Goal: Task Accomplishment & Management: Complete application form

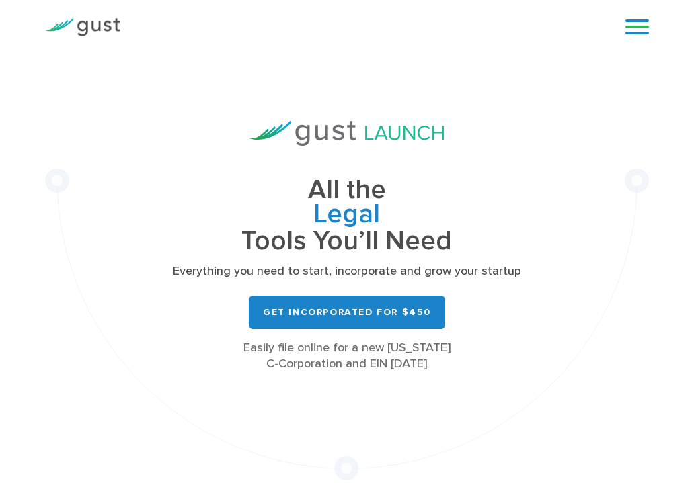
click at [634, 30] on link at bounding box center [637, 27] width 24 height 20
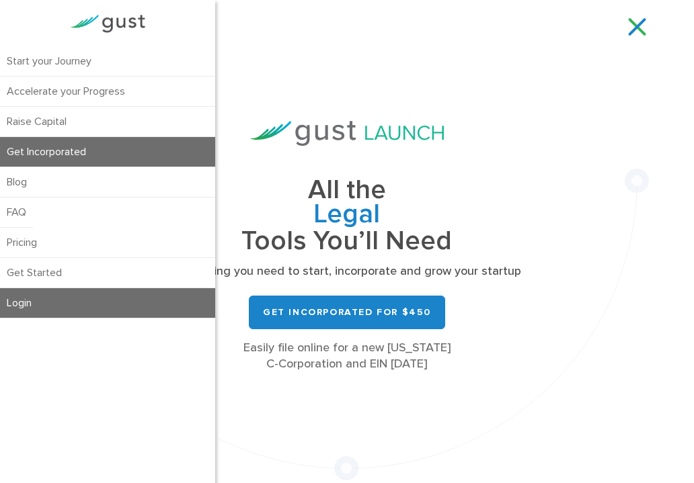
click at [61, 300] on link "Login" at bounding box center [107, 303] width 215 height 30
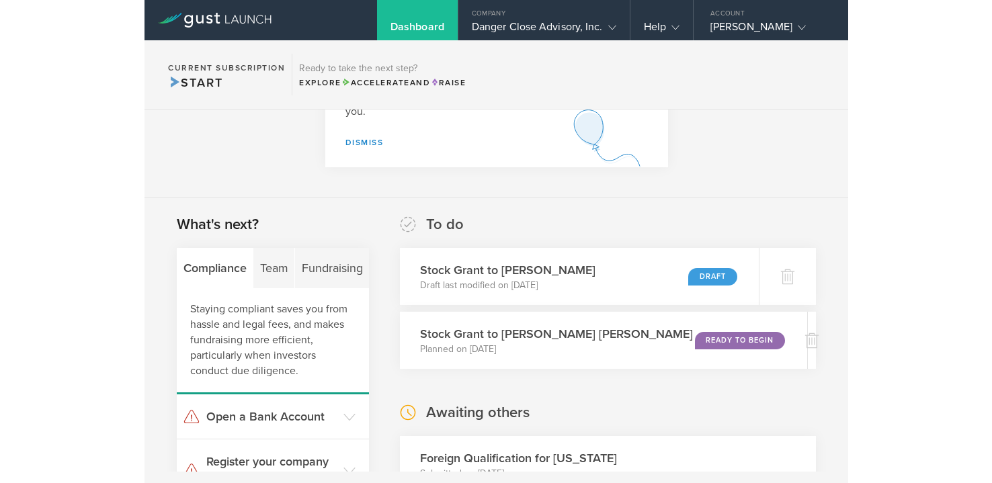
scroll to position [126, 0]
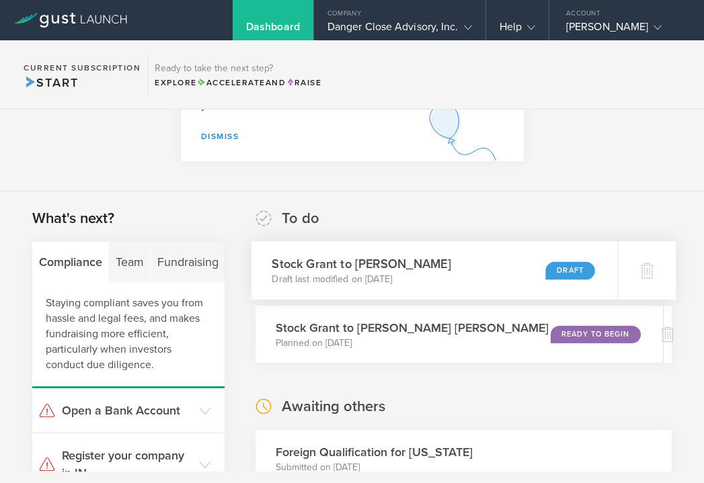
click at [433, 251] on div "Stock Grant to [PERSON_NAME] Draft last modified on [DATE] Draft" at bounding box center [434, 270] width 366 height 58
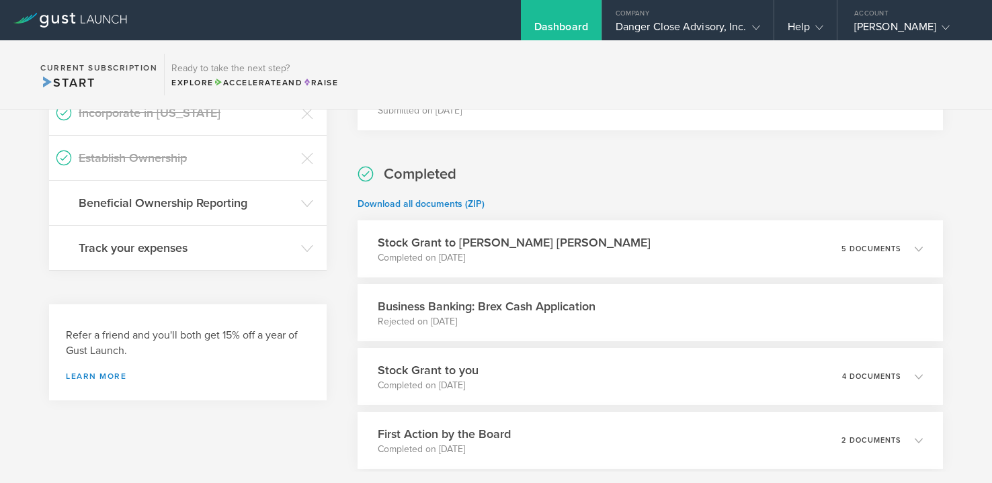
scroll to position [609, 0]
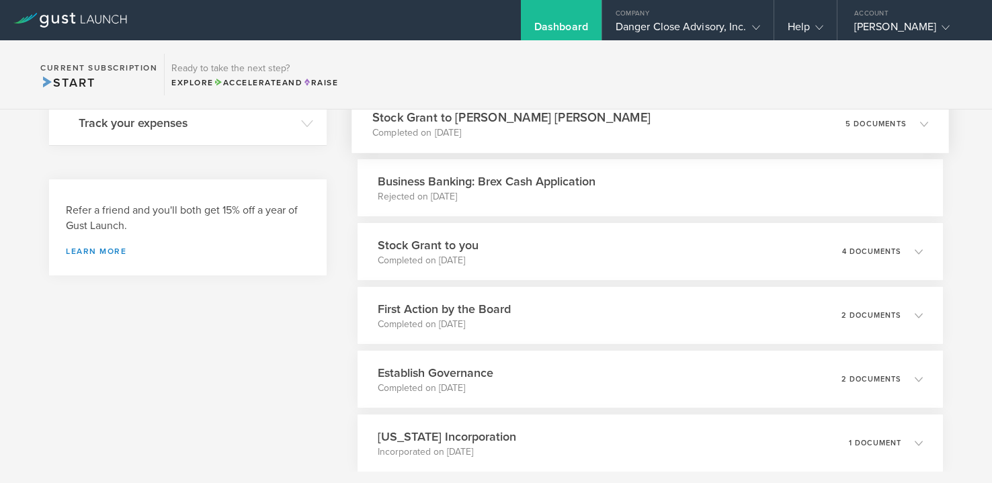
click at [458, 126] on p "Completed on [DATE]" at bounding box center [511, 132] width 278 height 13
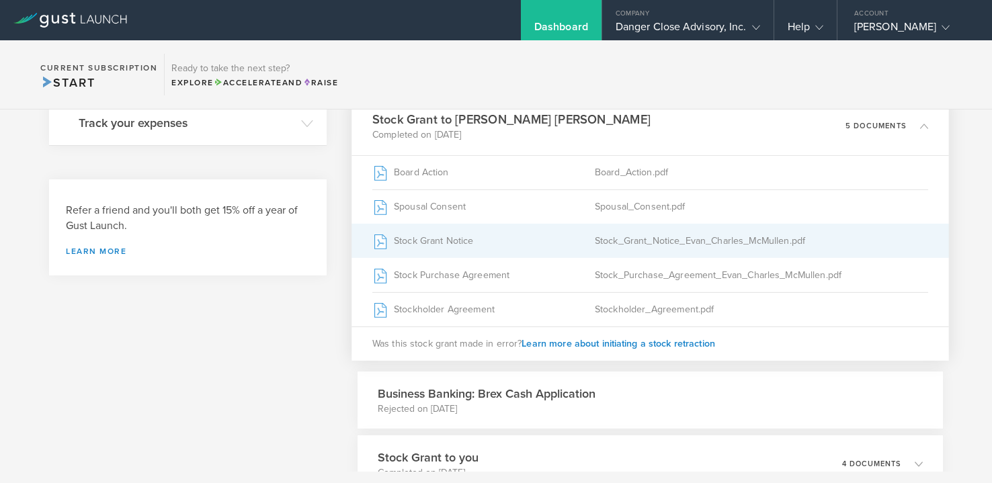
click at [541, 239] on div "Stock Grant Notice" at bounding box center [483, 242] width 223 height 34
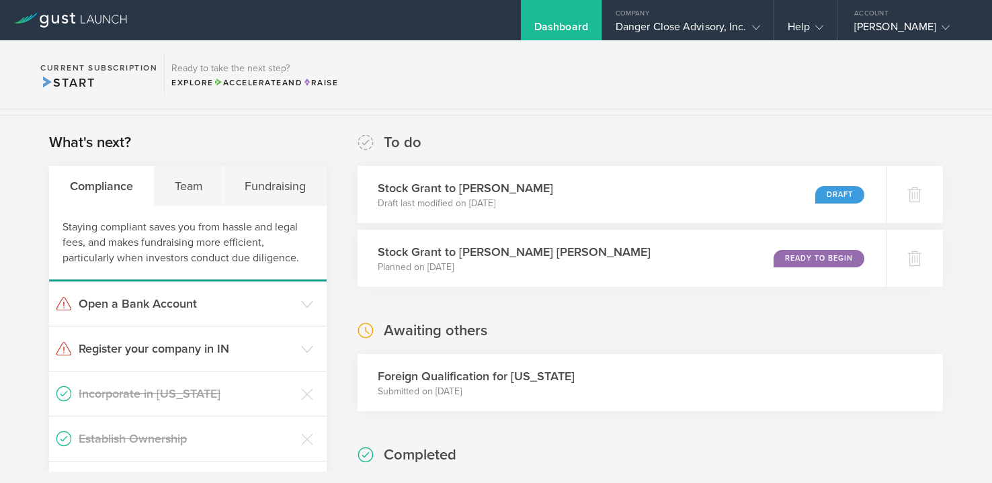
scroll to position [201, 0]
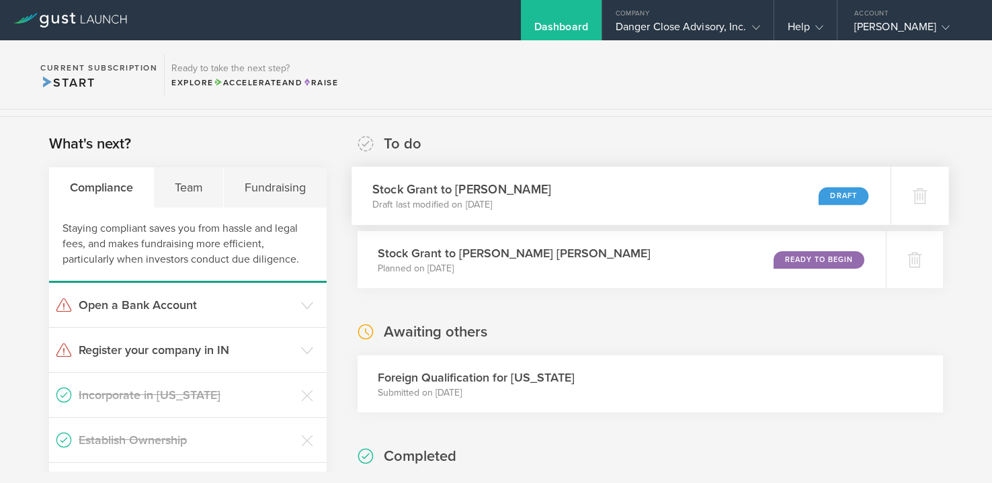
click at [593, 208] on div "Stock Grant to Amal Ali Draft last modified on Jul 29, 2025 Draft" at bounding box center [621, 196] width 539 height 58
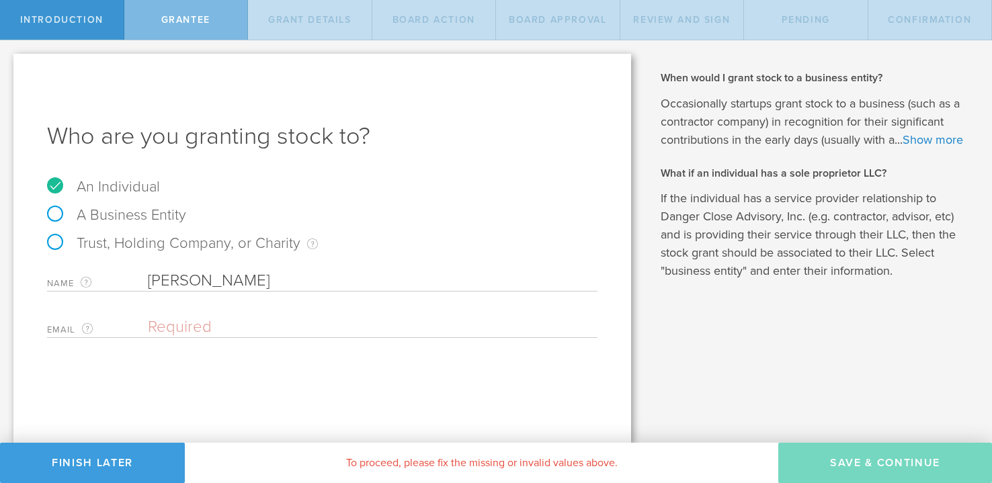
click at [216, 281] on input "[PERSON_NAME]" at bounding box center [373, 281] width 450 height 20
type input "[PERSON_NAME] [PERSON_NAME]"
click at [201, 332] on input "email" at bounding box center [369, 327] width 443 height 20
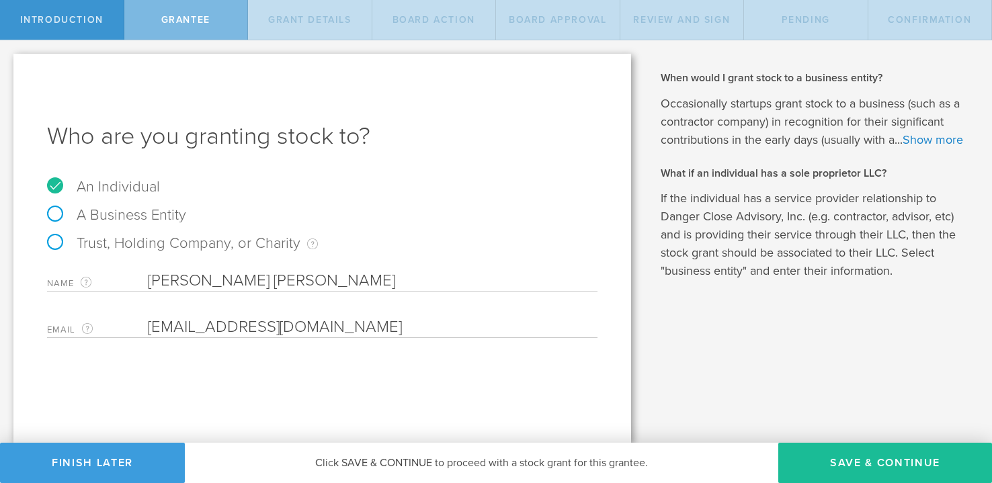
type input "[EMAIL_ADDRESS][DOMAIN_NAME]"
click at [703, 441] on div "Why is spousal consent required for a stock grant? In the case of a marital eve…" at bounding box center [819, 241] width 348 height 403
click at [703, 460] on button "Save & Continue" at bounding box center [886, 463] width 214 height 40
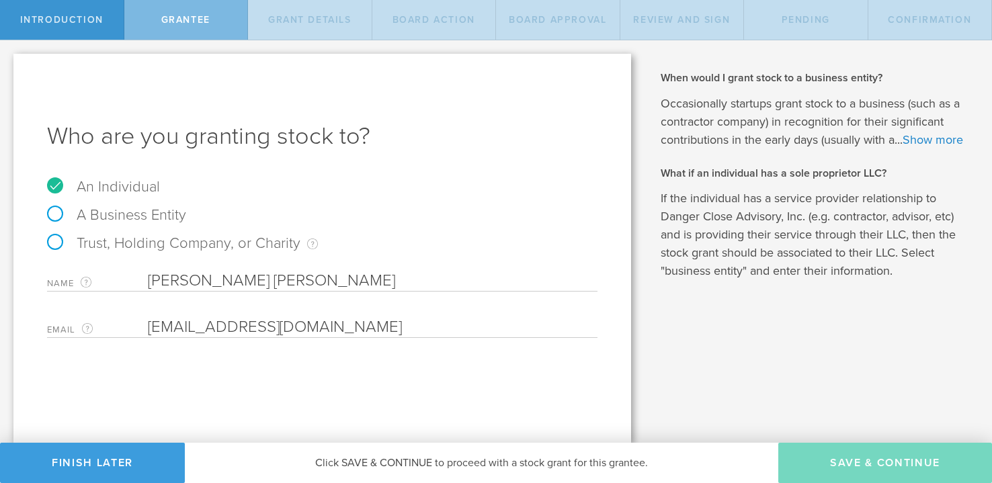
type input "1,600,000"
type input "48"
type input "12"
select select "none"
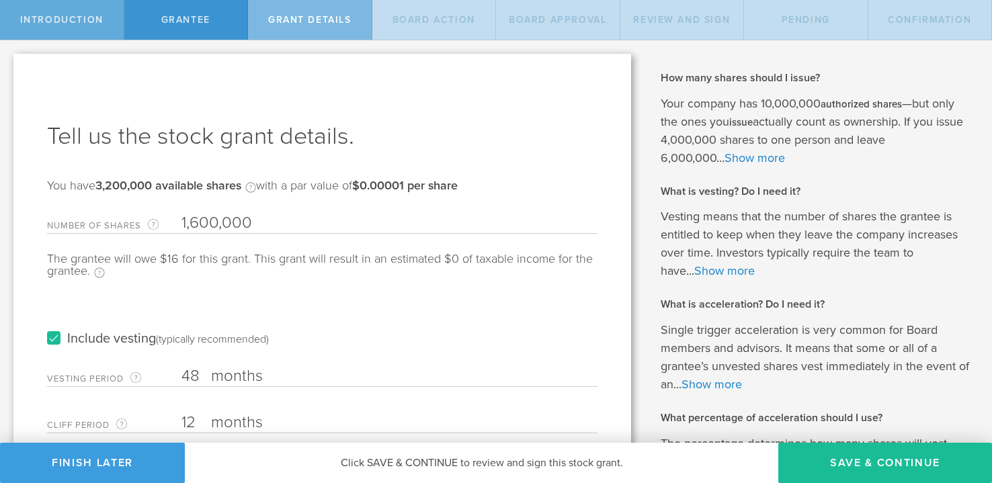
click at [71, 22] on span "Introduction" at bounding box center [61, 19] width 83 height 11
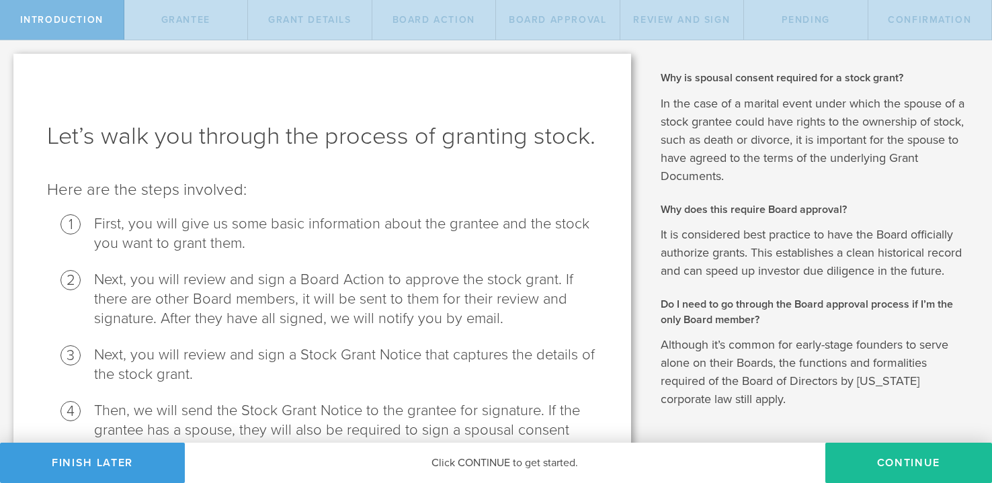
click at [71, 22] on span "Introduction" at bounding box center [61, 19] width 83 height 11
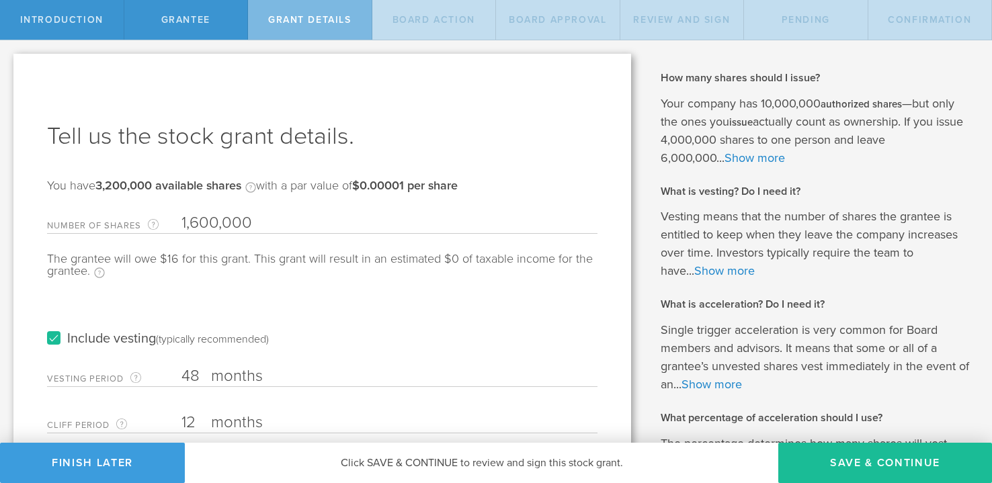
click at [188, 223] on input "1,600,000" at bounding box center [390, 223] width 416 height 20
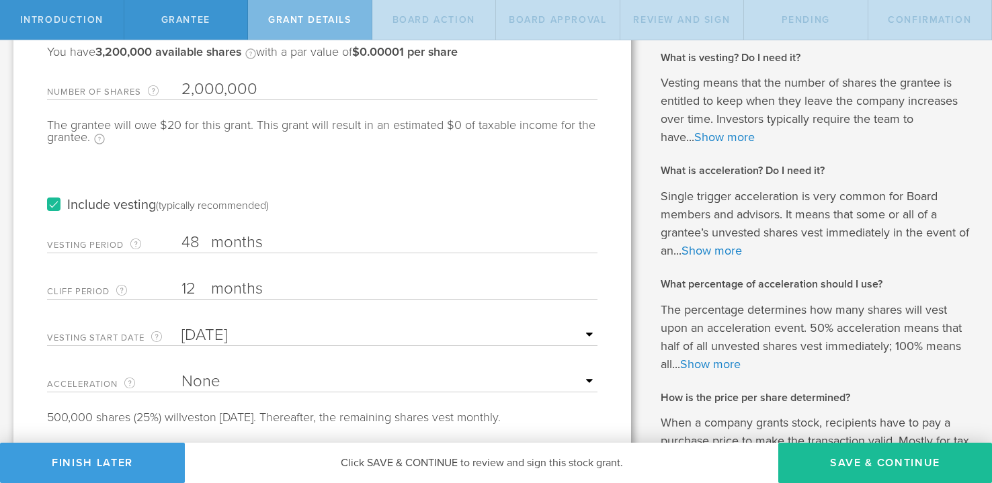
scroll to position [142, 0]
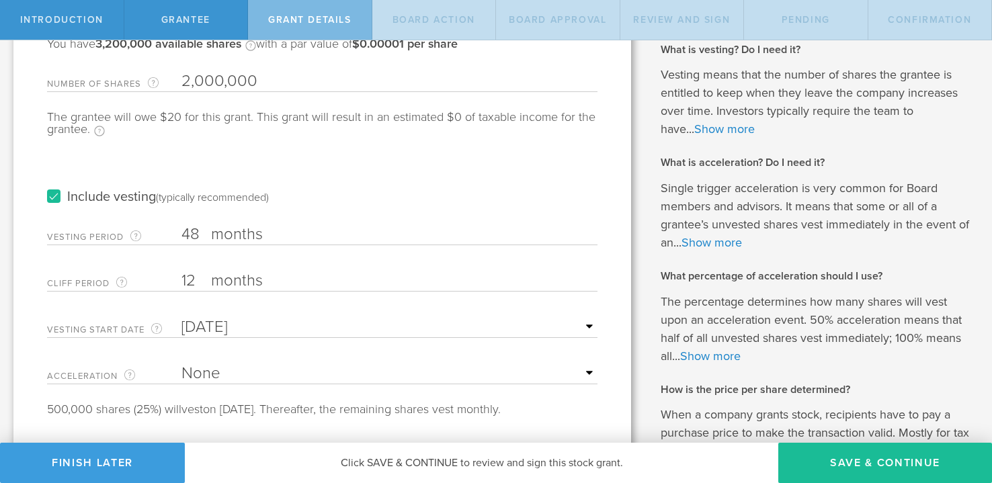
type input "2,000,000"
click at [263, 236] on label "months" at bounding box center [278, 236] width 134 height 23
click at [263, 236] on input "48" at bounding box center [390, 235] width 416 height 20
type input "4"
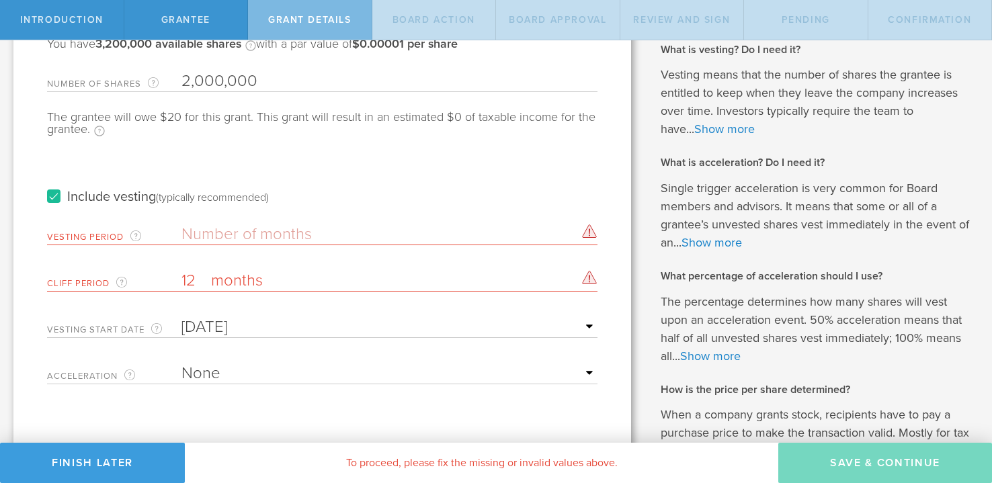
click at [48, 196] on label "Include vesting (typically recommended)" at bounding box center [158, 197] width 222 height 14
click at [0, 0] on input "Include vesting (typically recommended)" at bounding box center [0, 0] width 0 height 0
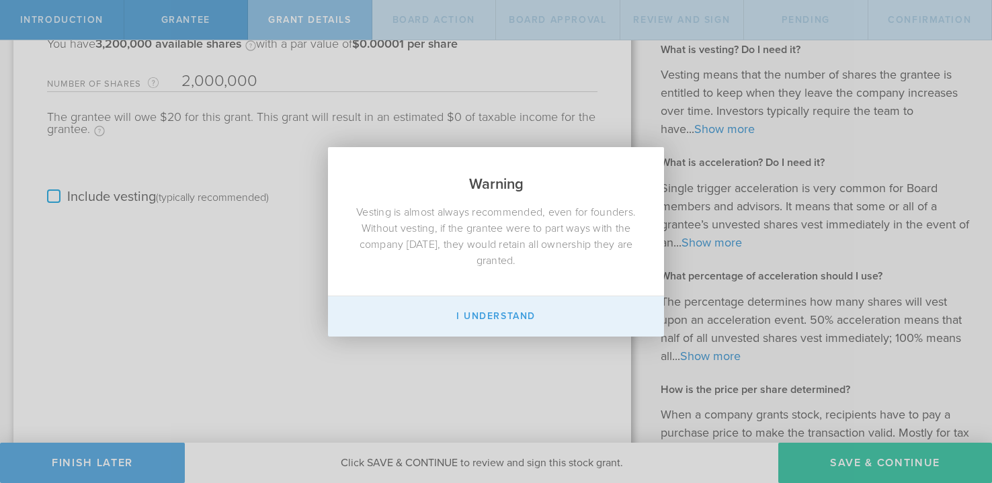
click at [467, 319] on button "I Understand" at bounding box center [496, 317] width 336 height 40
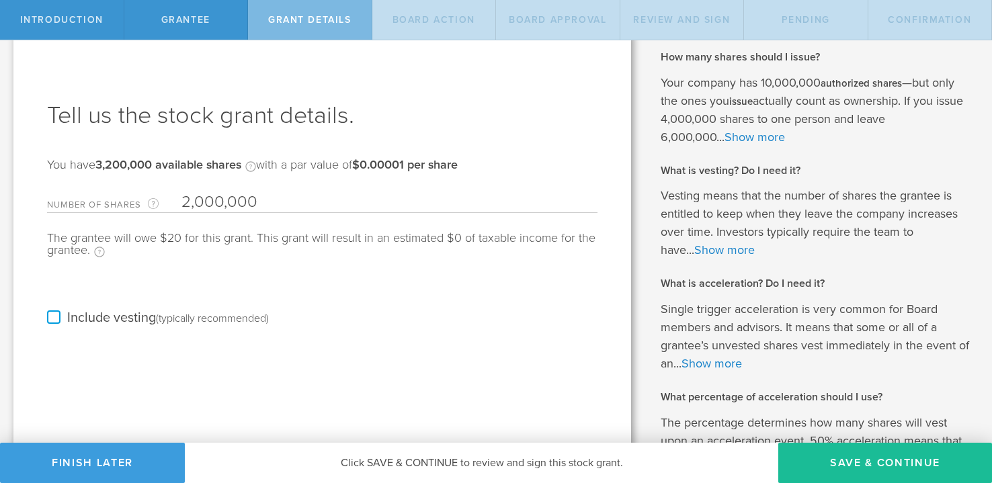
scroll to position [0, 0]
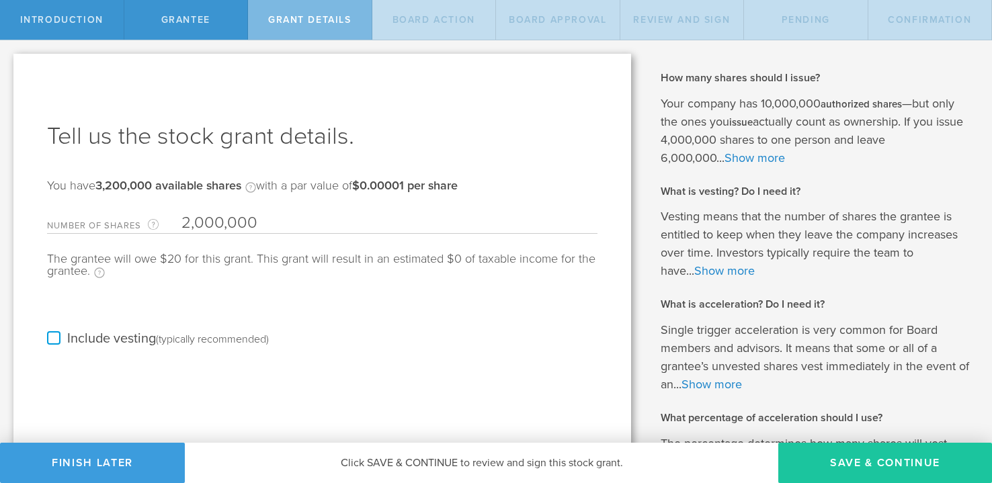
click at [808, 465] on button "Save & Continue" at bounding box center [886, 463] width 214 height 40
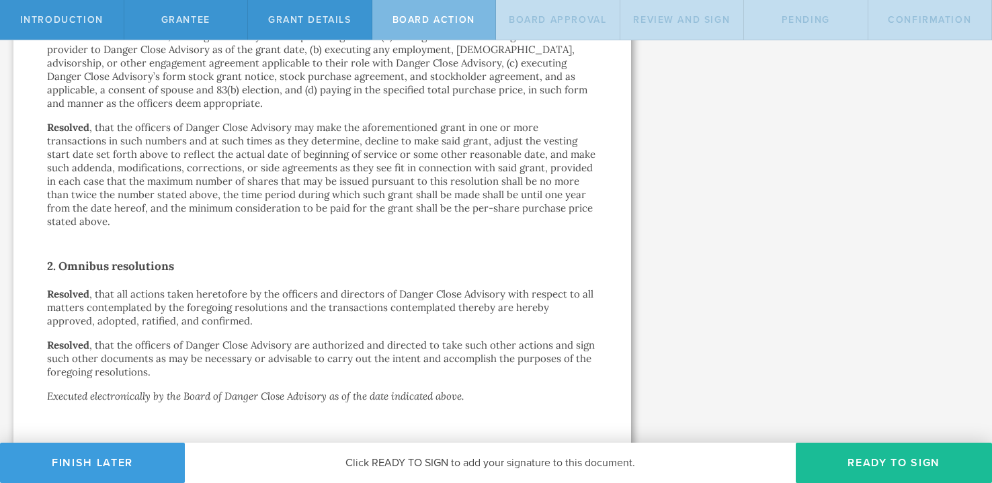
scroll to position [750, 0]
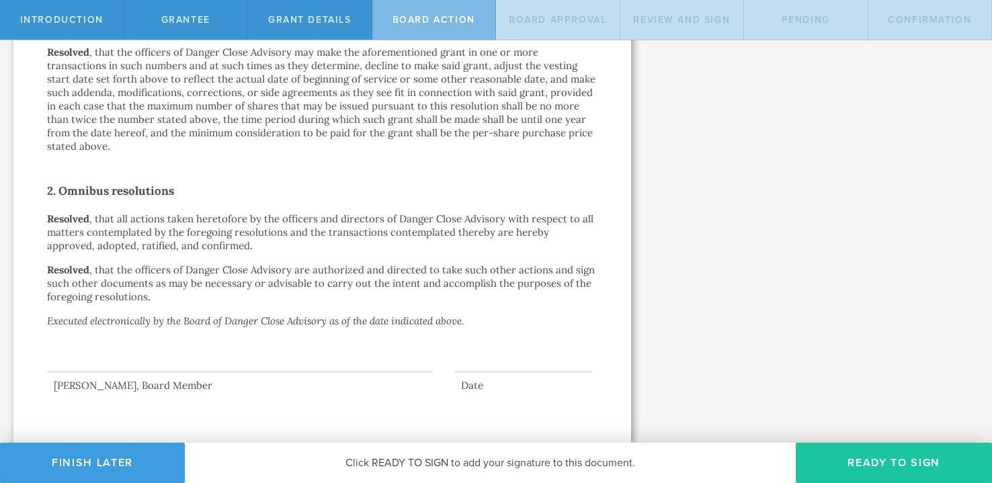
click at [854, 455] on button "Ready to Sign" at bounding box center [894, 463] width 196 height 40
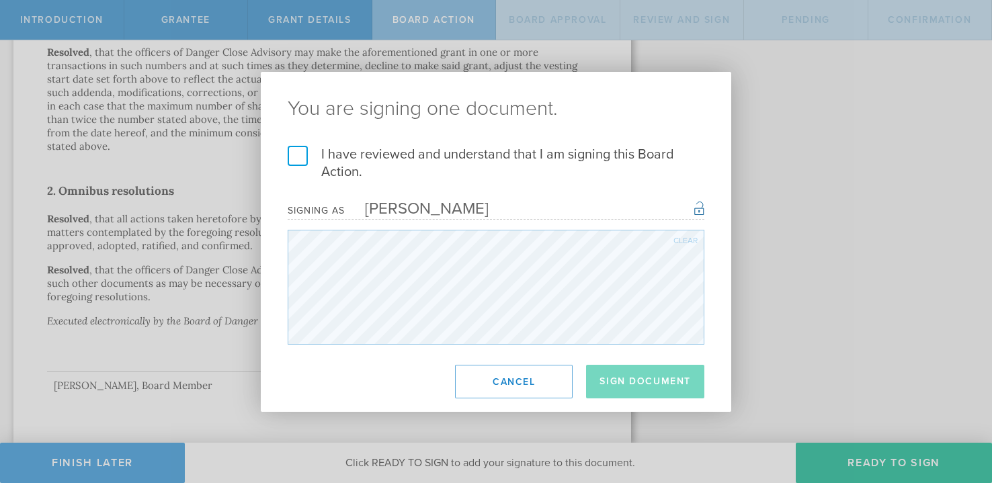
click at [302, 150] on label "I have reviewed and understand that I am signing this Board Action." at bounding box center [496, 163] width 417 height 35
click at [0, 0] on input "I have reviewed and understand that I am signing this Board Action." at bounding box center [0, 0] width 0 height 0
click at [634, 386] on button "Sign Document" at bounding box center [645, 382] width 118 height 34
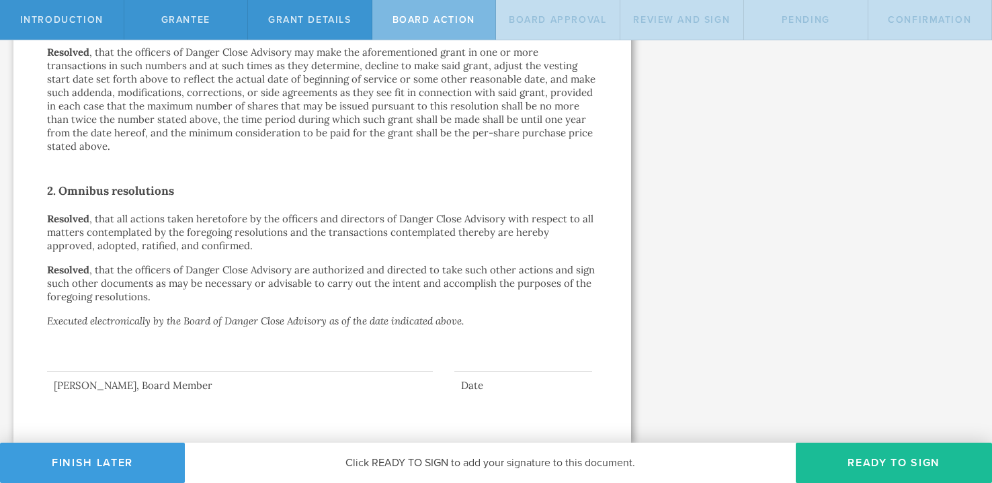
scroll to position [0, 0]
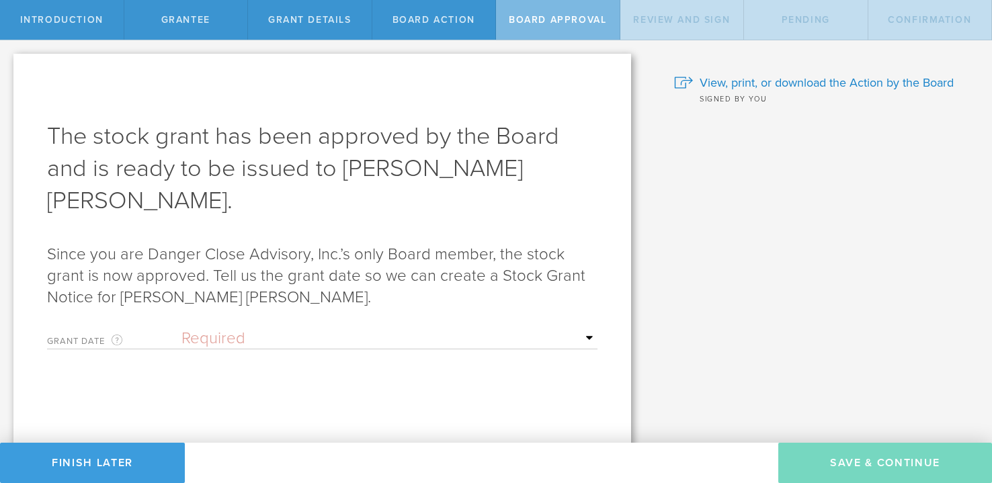
click at [155, 247] on p "Since you are Danger Close Advisory, Inc.’s only Board member, the stock grant …" at bounding box center [322, 276] width 551 height 65
click at [210, 329] on select "Required Upon grantee's signature A specific date" at bounding box center [390, 339] width 416 height 20
select select "uponGranteeSignature"
click at [182, 329] on select "Required Upon grantee's signature A specific date" at bounding box center [390, 339] width 416 height 20
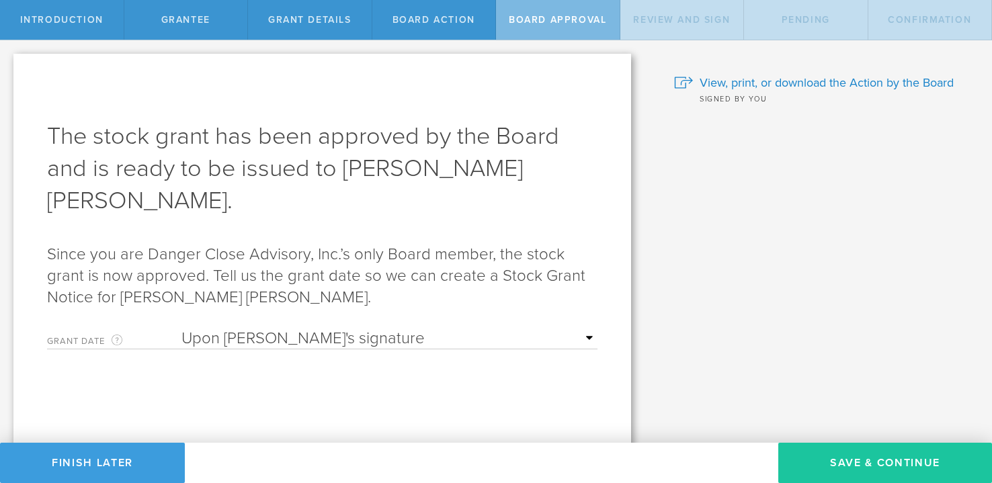
click at [822, 461] on button "Save & Continue" at bounding box center [886, 463] width 214 height 40
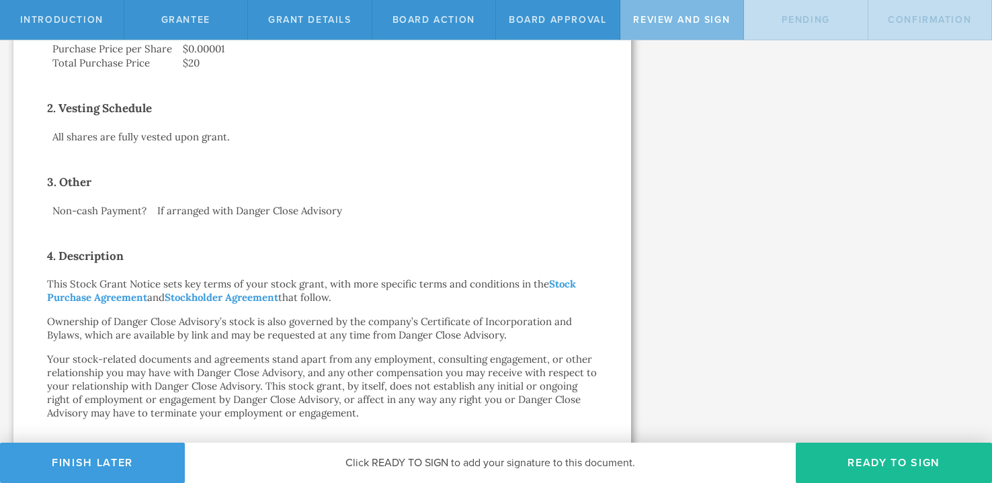
scroll to position [732, 0]
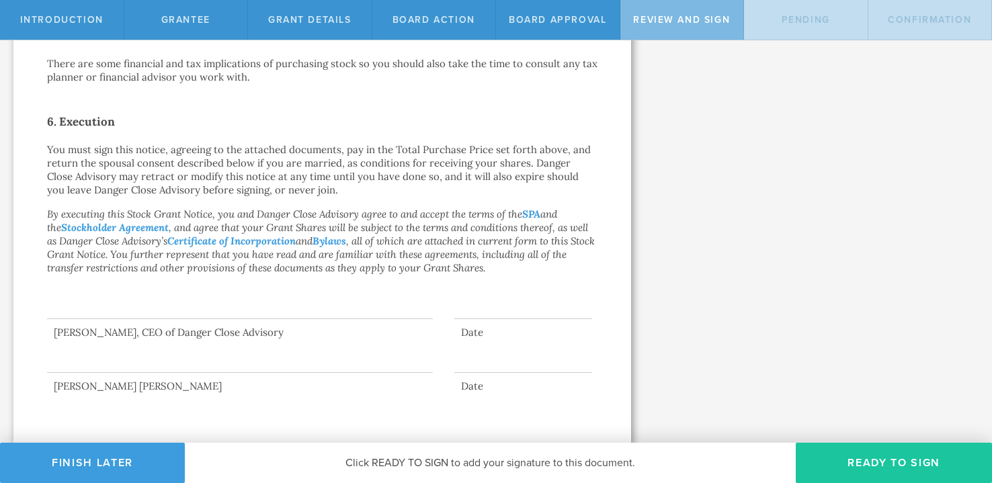
click at [843, 459] on button "Ready to Sign" at bounding box center [894, 463] width 196 height 40
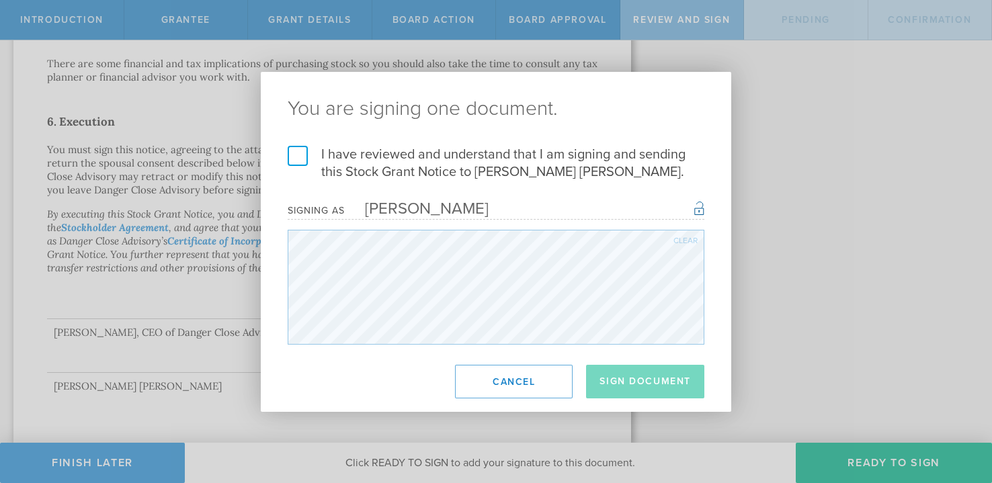
click at [280, 149] on div "I have reviewed and understand that I am signing and sending this Stock Grant N…" at bounding box center [496, 245] width 471 height 199
click at [305, 154] on label "I have reviewed and understand that I am signing and sending this Stock Grant N…" at bounding box center [496, 163] width 417 height 35
click at [0, 0] on input "I have reviewed and understand that I am signing and sending this Stock Grant N…" at bounding box center [0, 0] width 0 height 0
click at [656, 390] on button "Sign Document" at bounding box center [645, 382] width 118 height 34
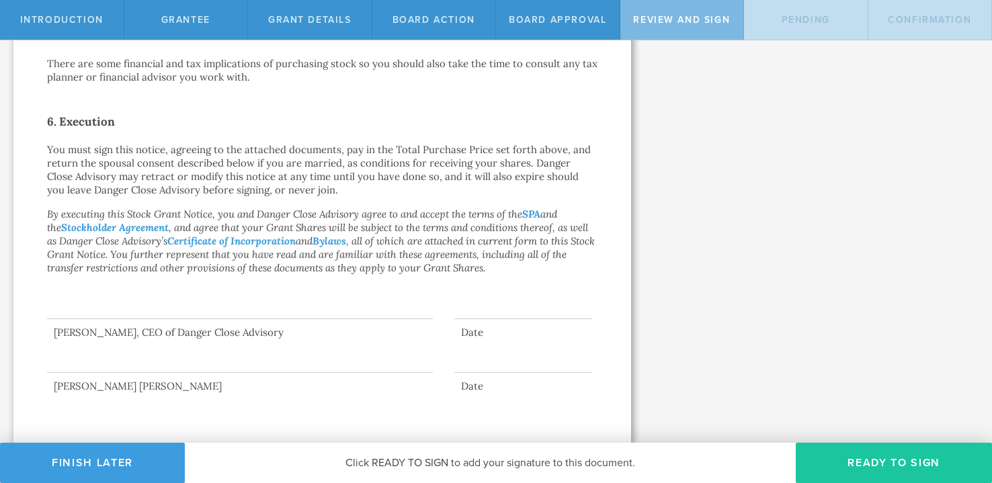
scroll to position [0, 0]
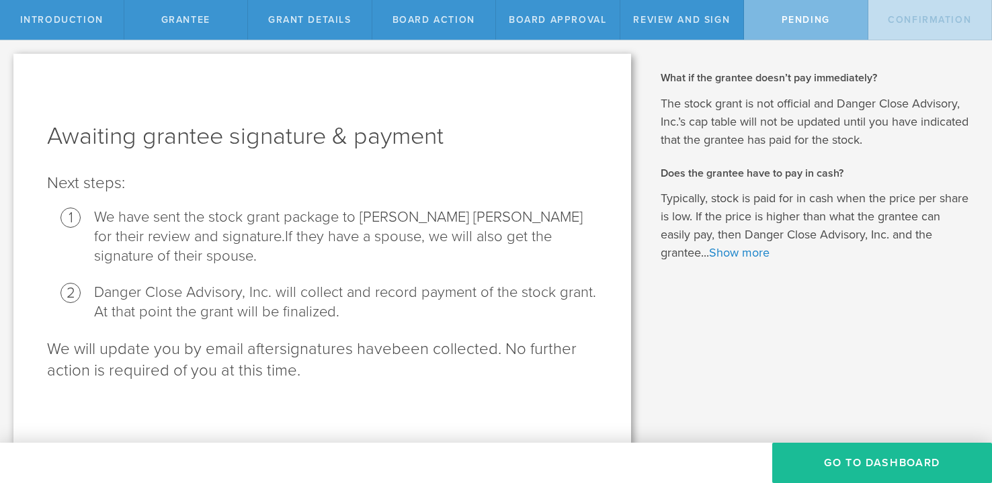
click at [892, 461] on button "Go To Dashboard" at bounding box center [883, 463] width 220 height 40
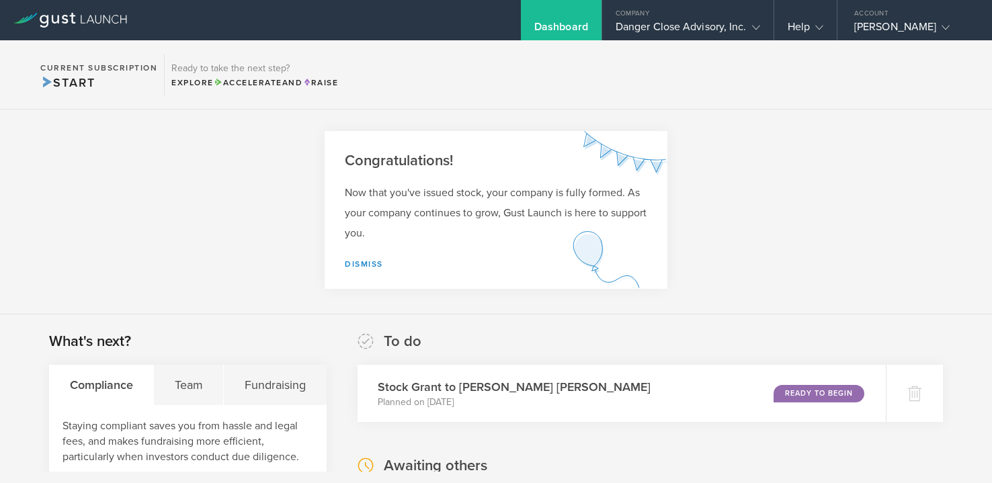
scroll to position [5, 0]
click at [212, 382] on div "Team" at bounding box center [189, 384] width 70 height 40
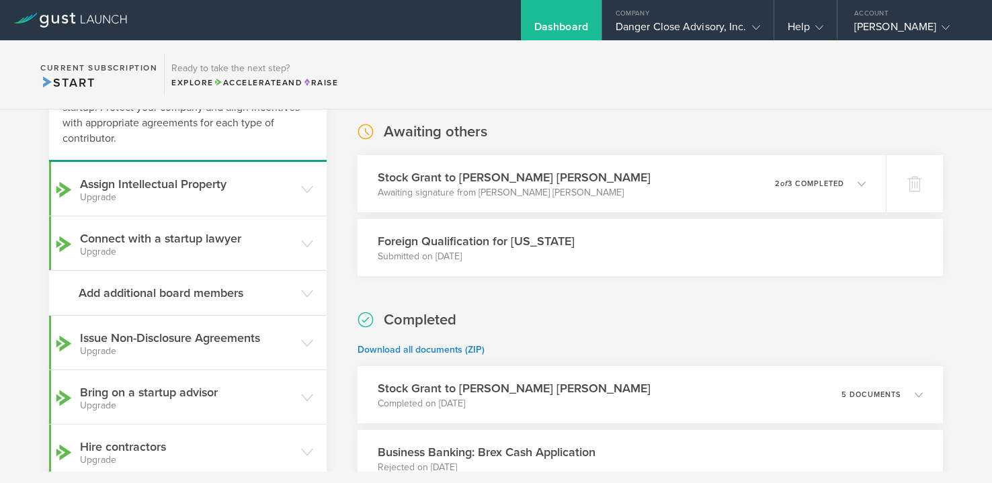
scroll to position [336, 0]
click at [252, 294] on h3 "Add additional board members" at bounding box center [187, 294] width 216 height 17
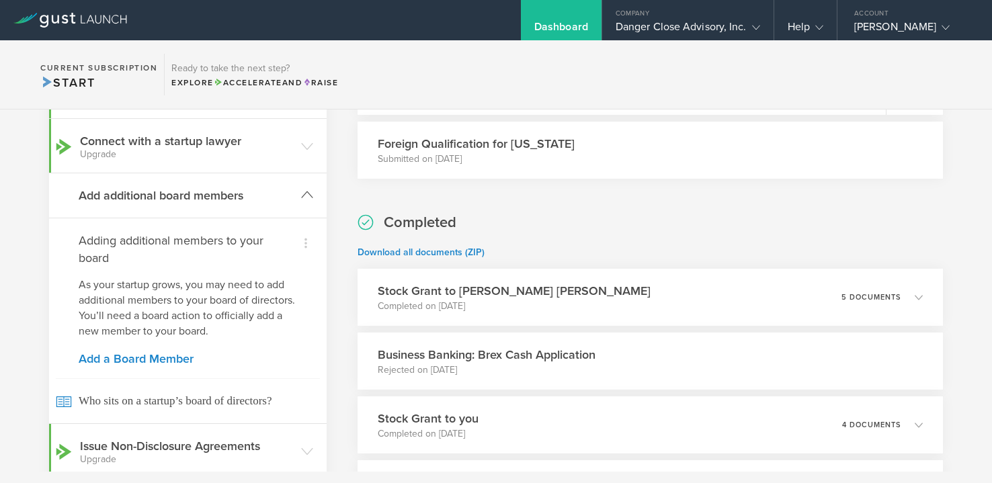
scroll to position [441, 0]
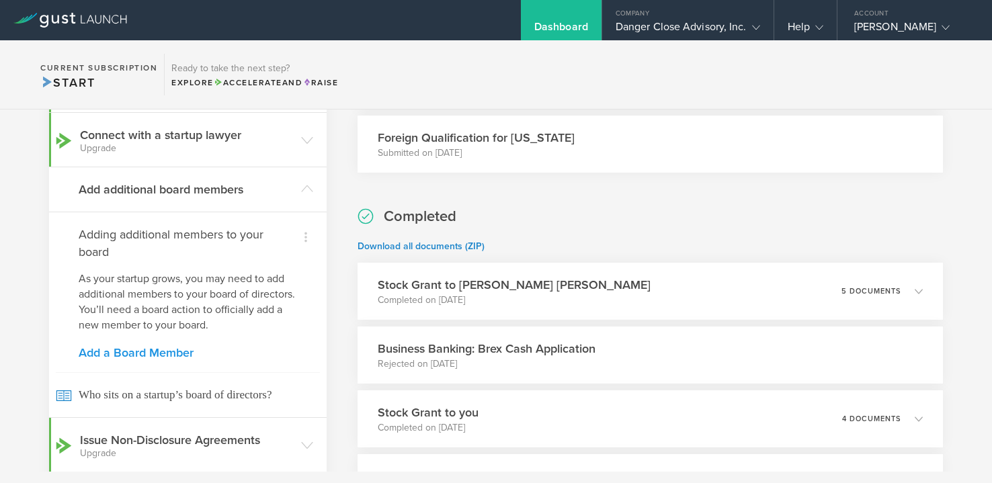
click at [143, 357] on link "Add a Board Member" at bounding box center [188, 353] width 219 height 12
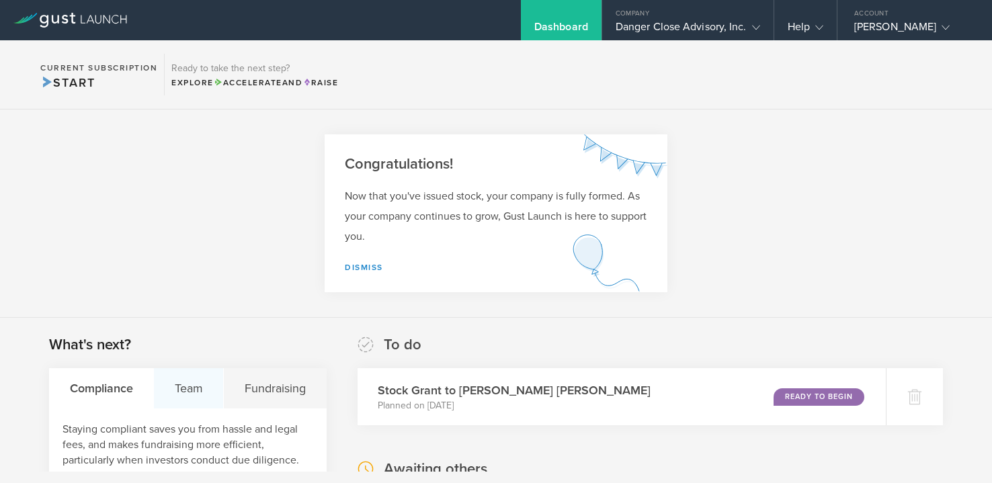
click at [196, 382] on div "Team" at bounding box center [189, 388] width 70 height 40
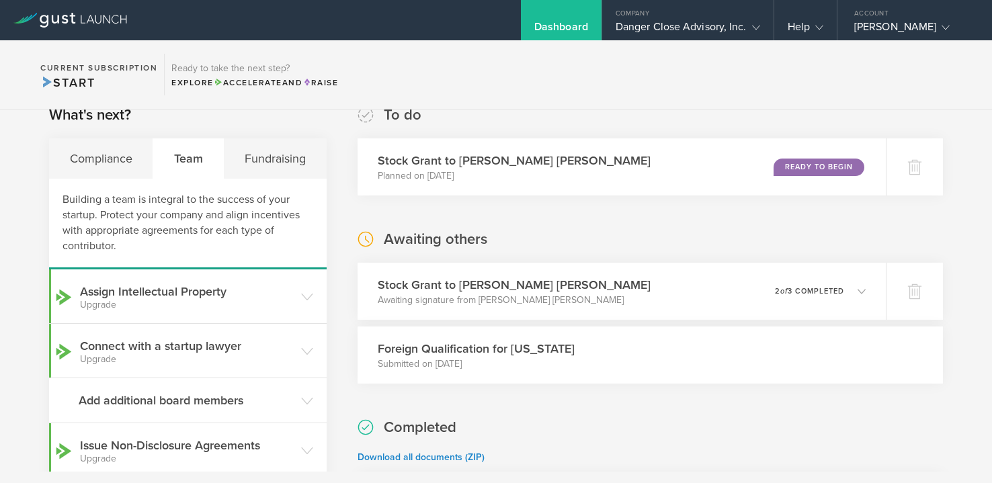
scroll to position [206, 0]
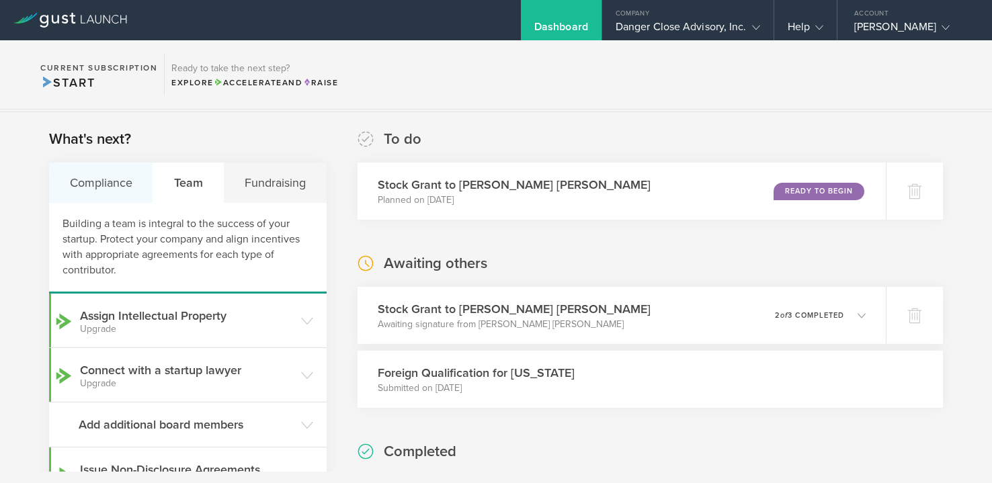
click at [103, 169] on div "Compliance" at bounding box center [101, 183] width 104 height 40
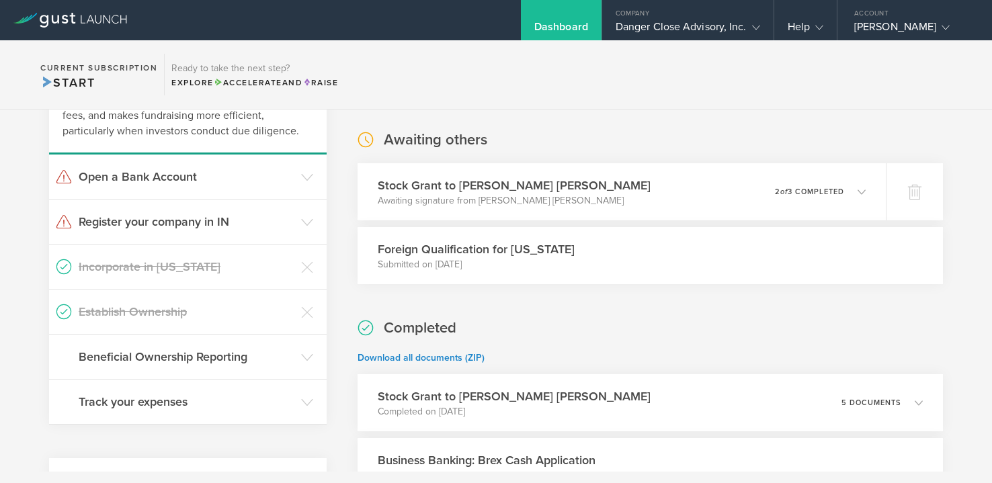
scroll to position [328, 0]
click at [471, 205] on p "Awaiting signature from [PERSON_NAME] [PERSON_NAME]" at bounding box center [511, 202] width 278 height 13
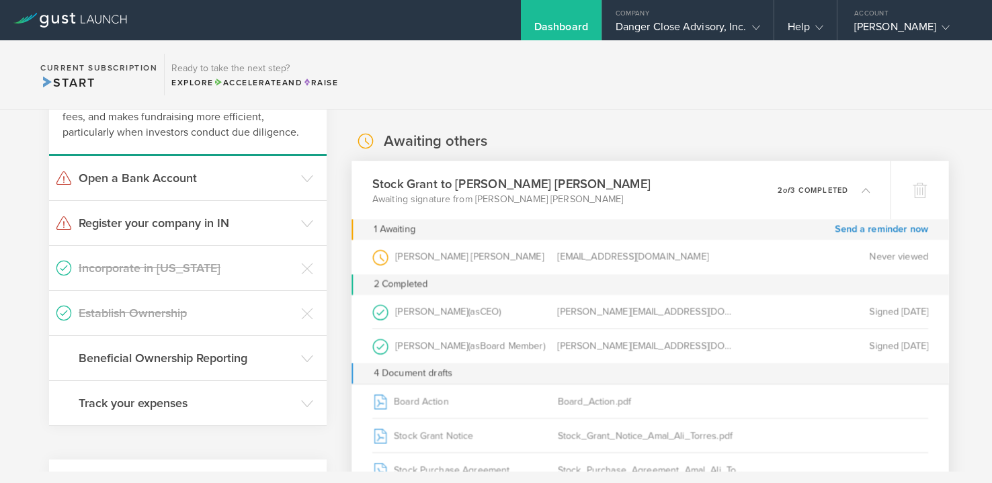
click at [407, 260] on div "Amal Ali Torres (as Grantee )" at bounding box center [465, 257] width 186 height 34
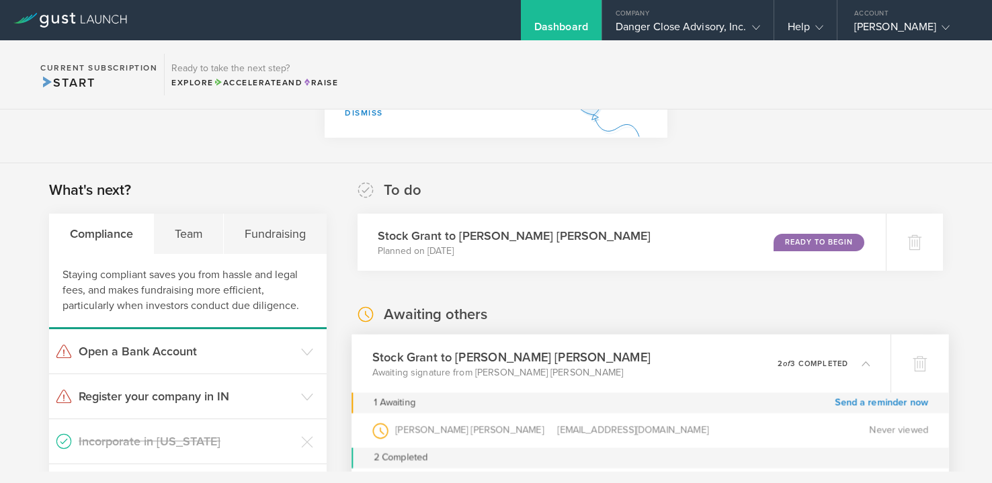
scroll to position [164, 0]
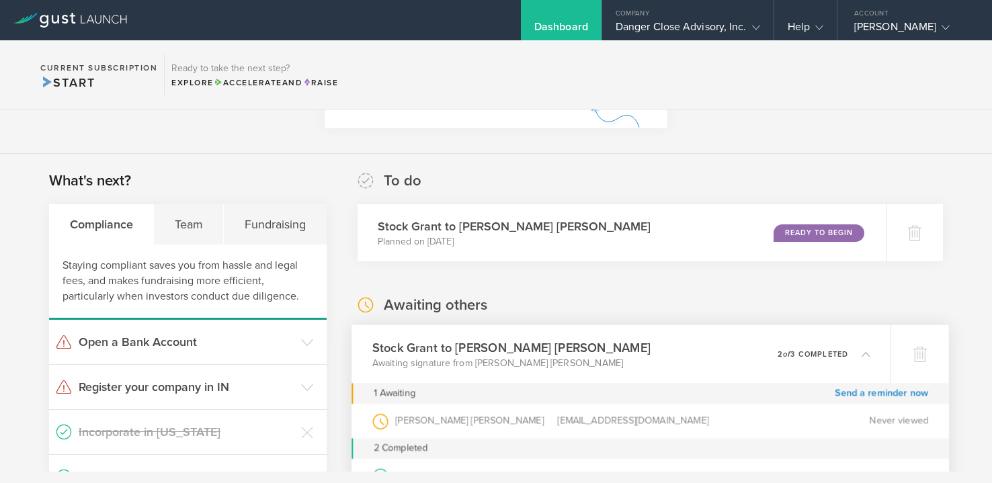
click at [412, 352] on h3 "Stock Grant to [PERSON_NAME] [PERSON_NAME]" at bounding box center [511, 348] width 278 height 18
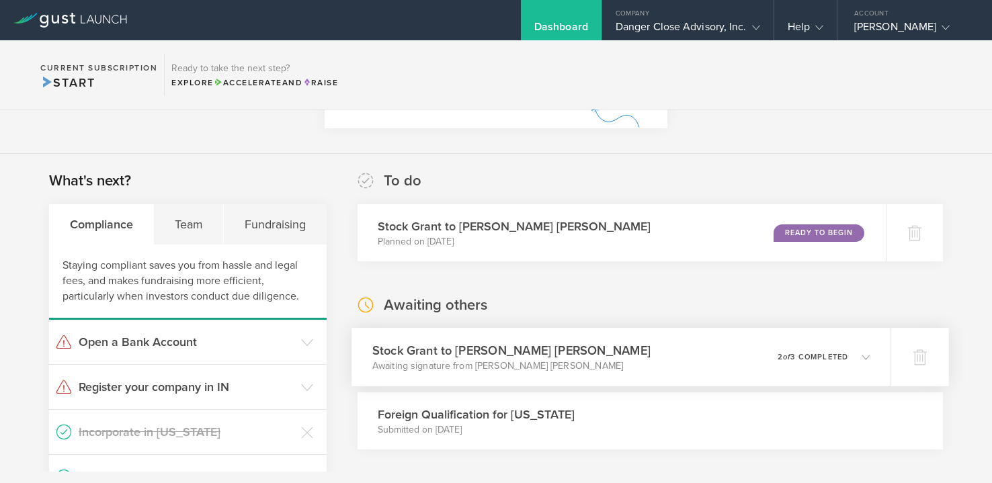
click at [412, 352] on h3 "Stock Grant to [PERSON_NAME] [PERSON_NAME]" at bounding box center [511, 351] width 278 height 18
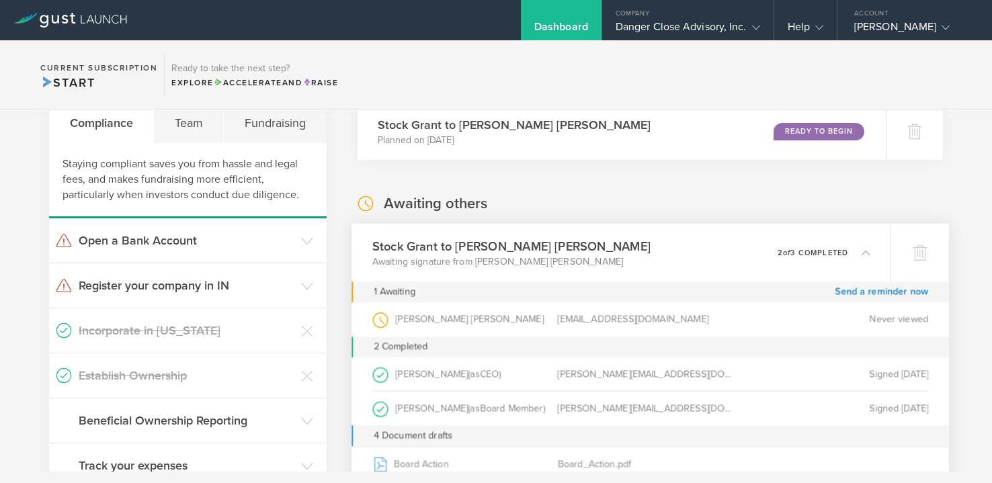
scroll to position [265, 0]
click at [917, 269] on div at bounding box center [920, 254] width 58 height 58
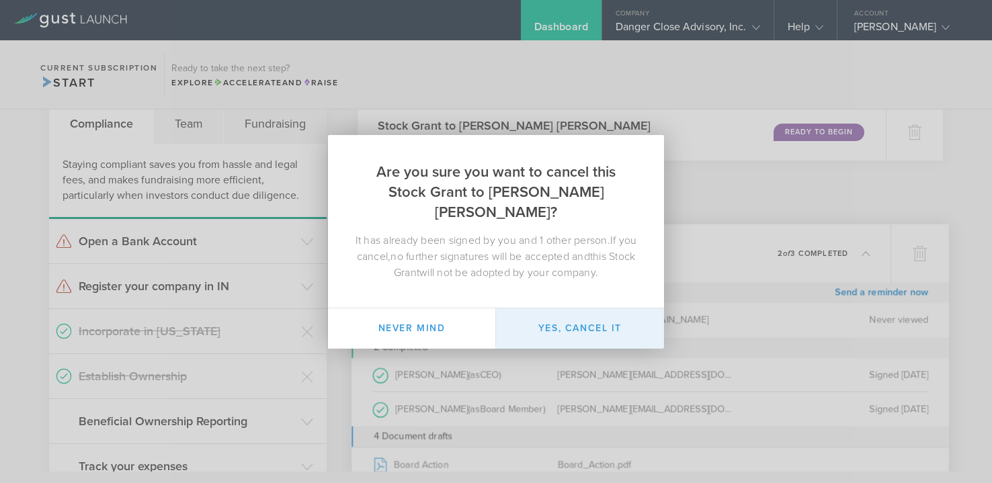
click at [598, 329] on button "Yes, cancel it" at bounding box center [580, 329] width 168 height 40
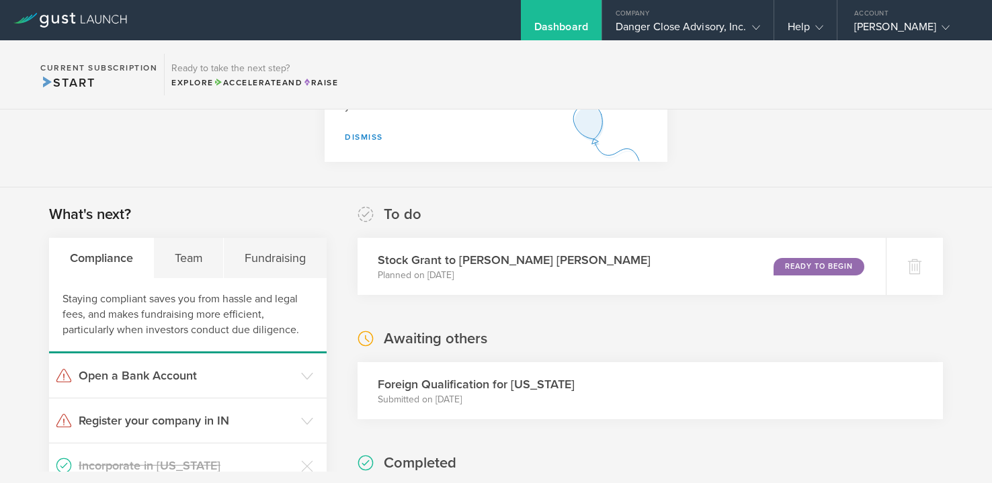
scroll to position [124, 0]
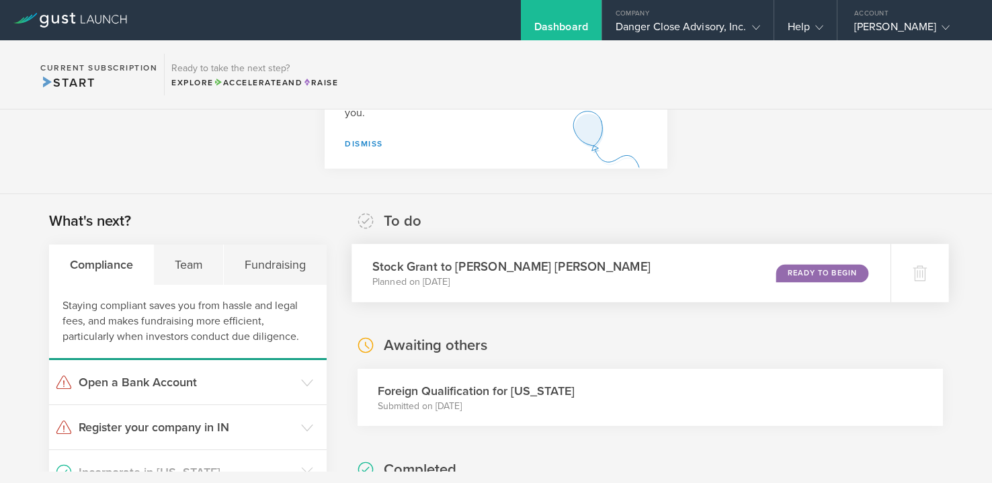
click at [496, 276] on p "Planned on [DATE]" at bounding box center [511, 282] width 278 height 13
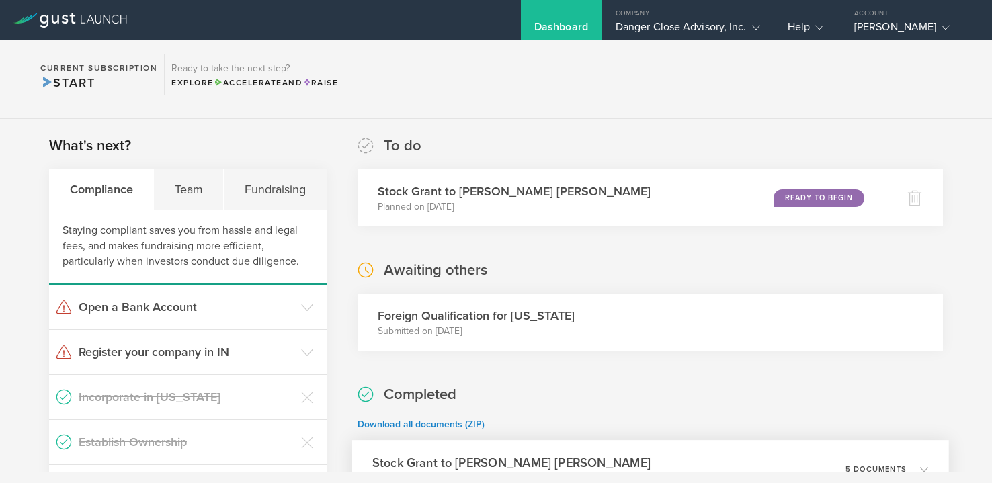
scroll to position [194, 0]
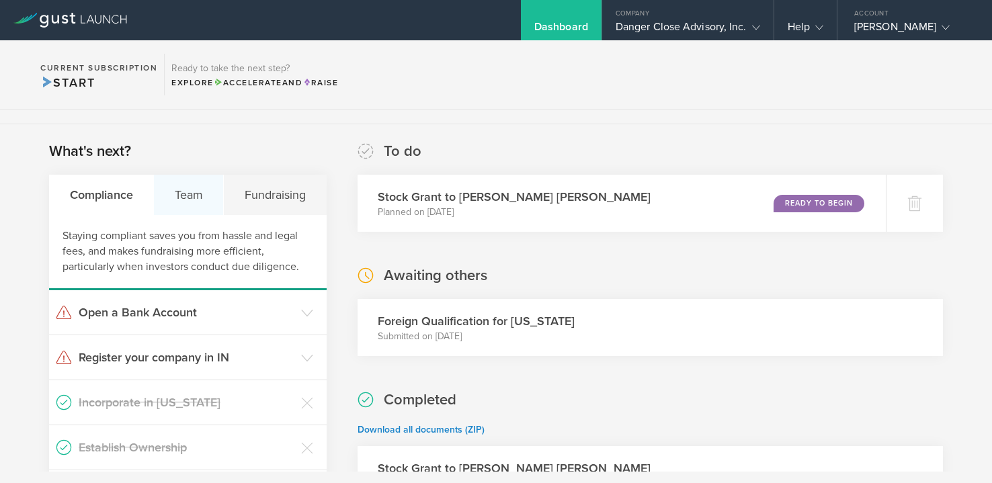
click at [194, 186] on div "Team" at bounding box center [189, 195] width 70 height 40
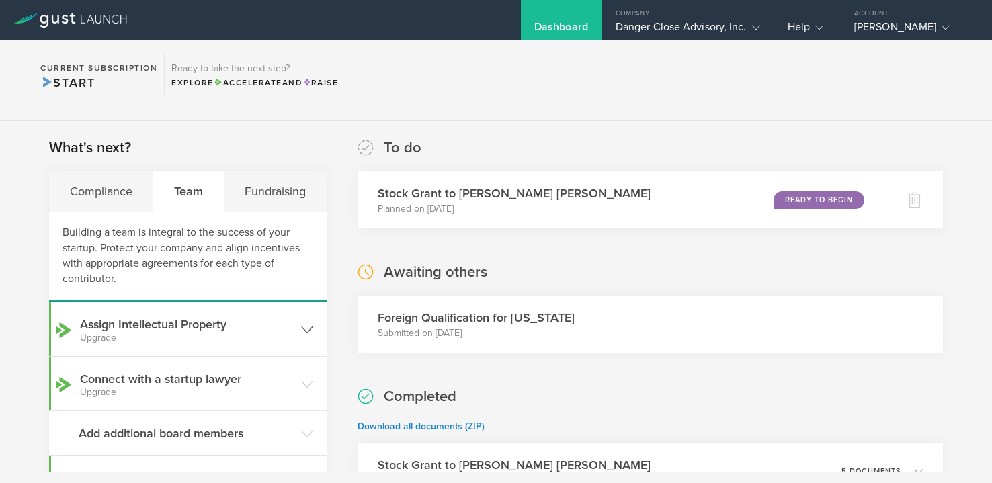
scroll to position [196, 0]
click at [273, 184] on div "Fundraising" at bounding box center [275, 192] width 102 height 40
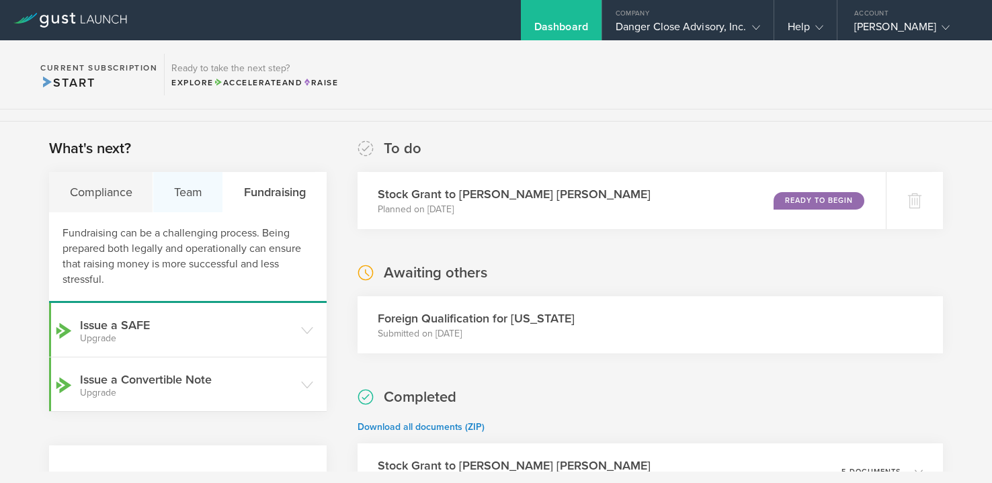
click at [182, 194] on div "Team" at bounding box center [188, 192] width 70 height 40
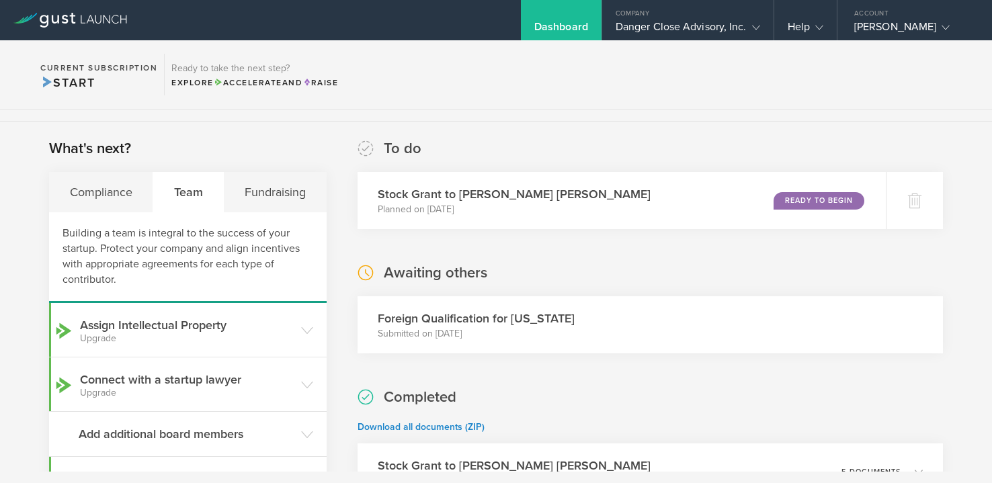
click at [584, 25] on div "Dashboard" at bounding box center [562, 30] width 54 height 20
click at [576, 28] on div "Dashboard" at bounding box center [562, 30] width 54 height 20
click at [102, 195] on div "Compliance" at bounding box center [101, 192] width 104 height 40
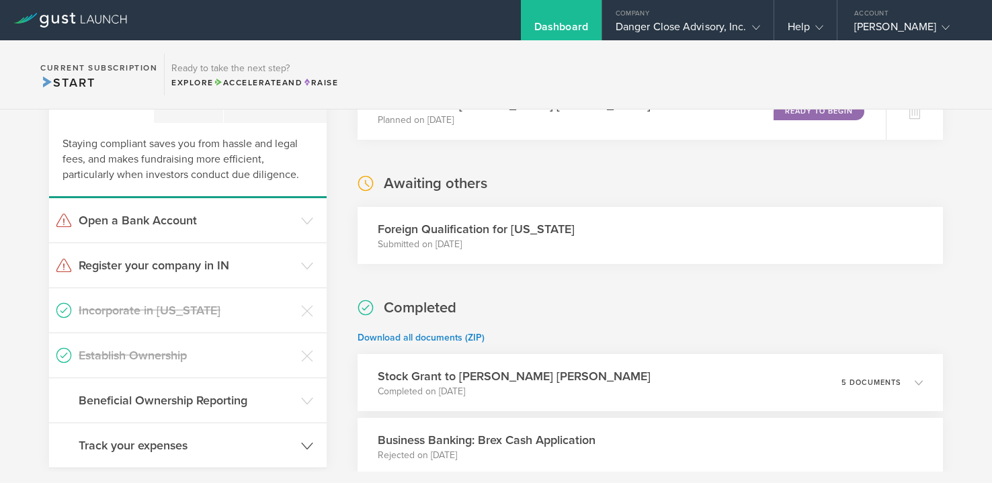
scroll to position [0, 0]
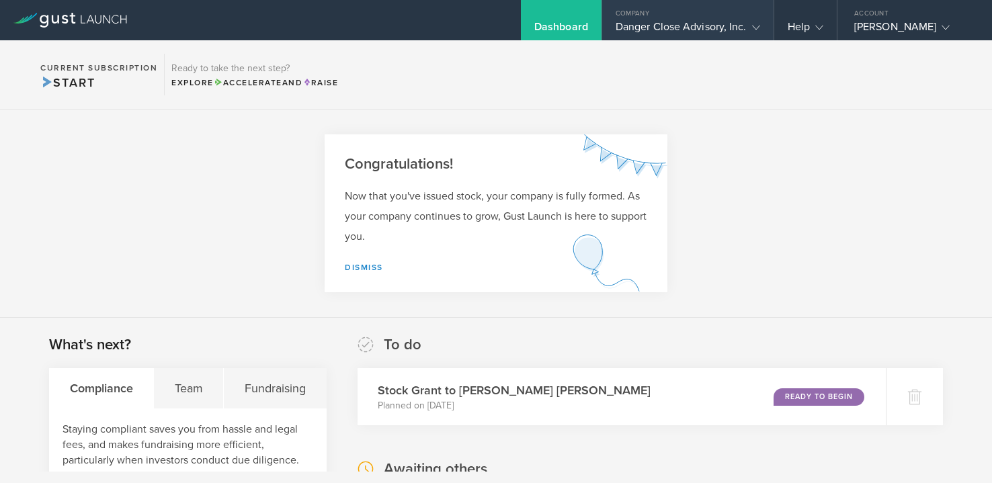
click at [748, 20] on div "Danger Close Advisory, Inc." at bounding box center [688, 30] width 145 height 20
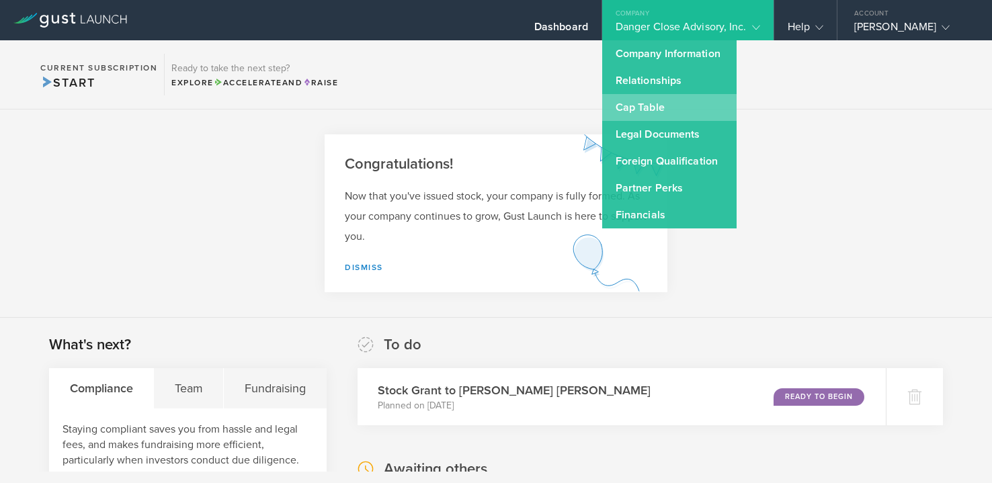
click at [678, 101] on link "Cap Table" at bounding box center [669, 107] width 134 height 27
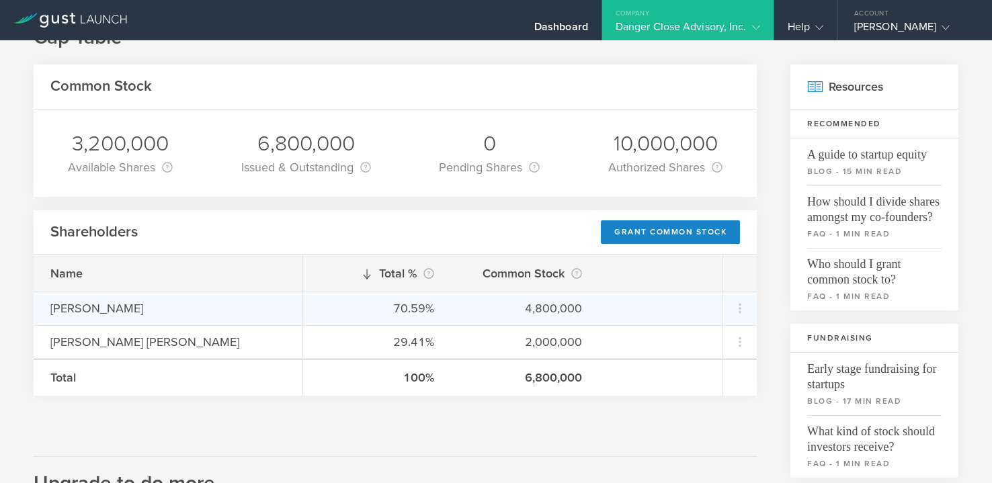
scroll to position [44, 0]
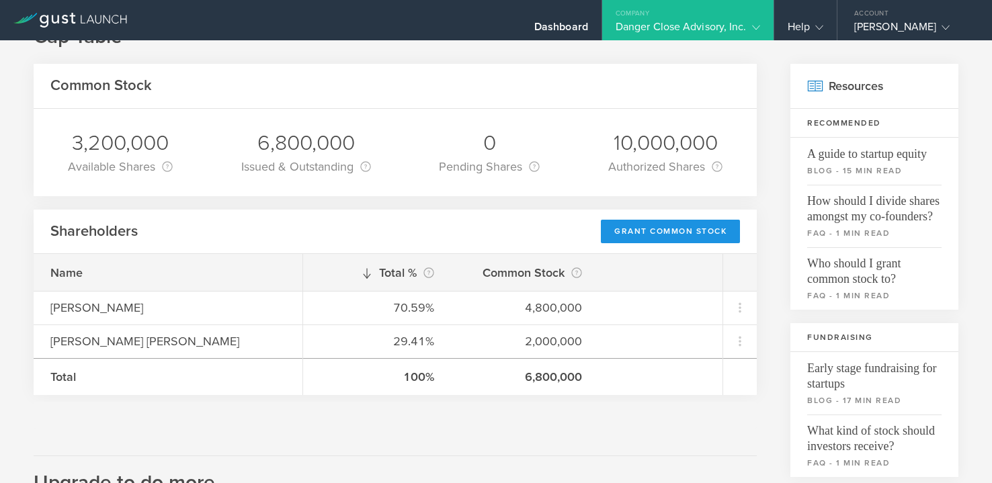
click at [666, 235] on div "Grant Common Stock" at bounding box center [670, 232] width 139 height 24
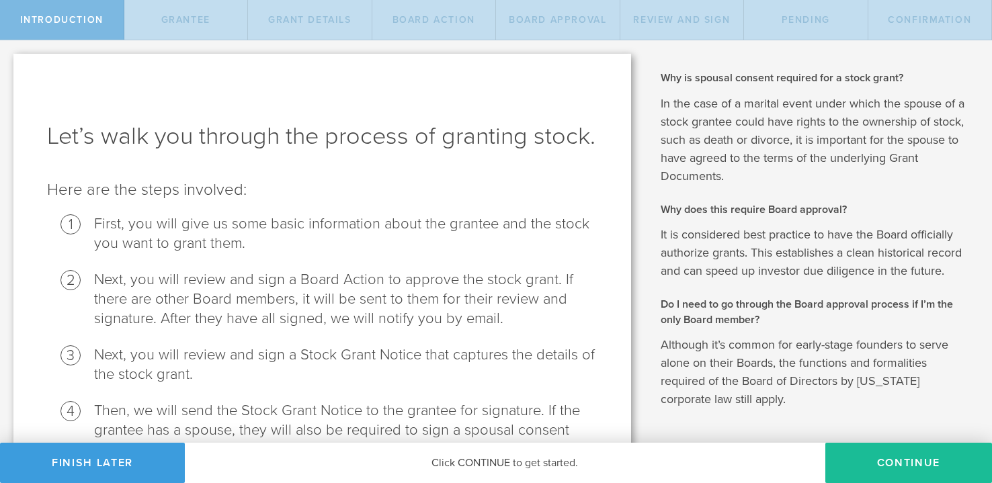
scroll to position [192, 0]
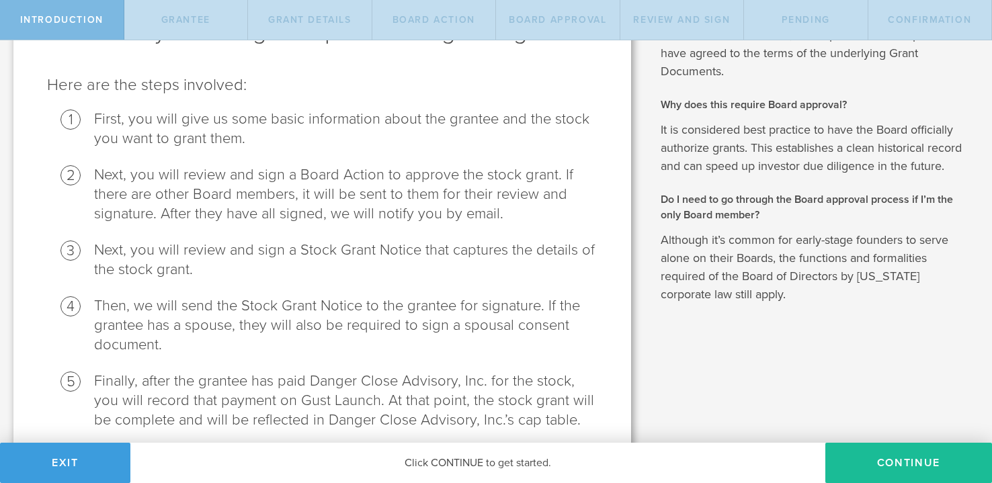
scroll to position [192, 0]
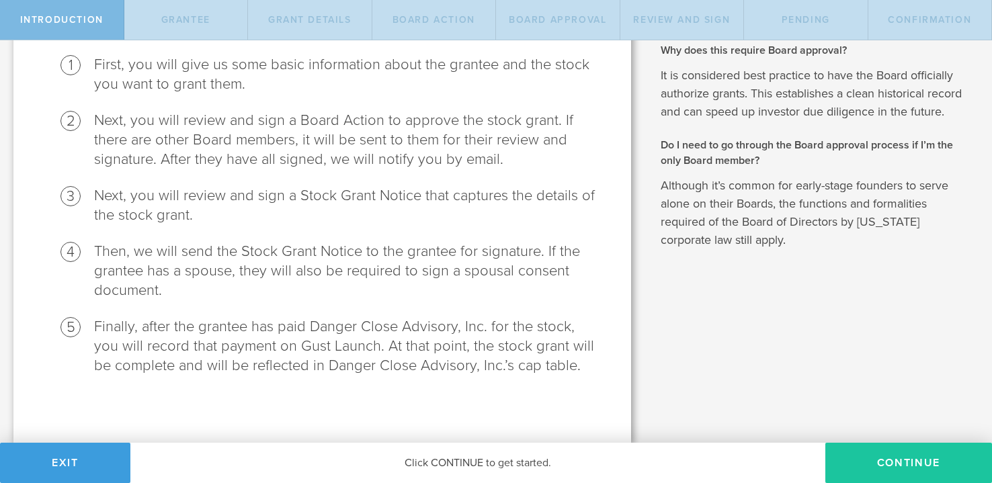
click at [867, 459] on button "Continue" at bounding box center [909, 463] width 167 height 40
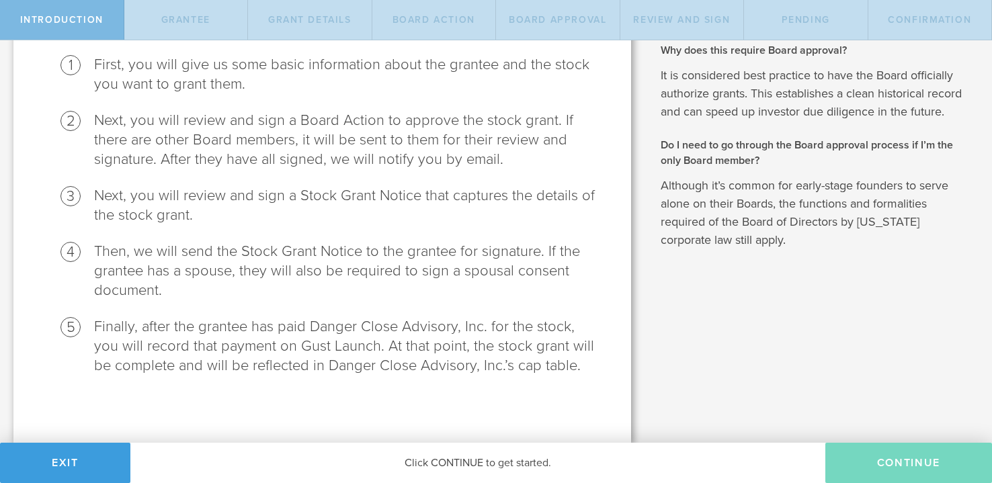
scroll to position [0, 0]
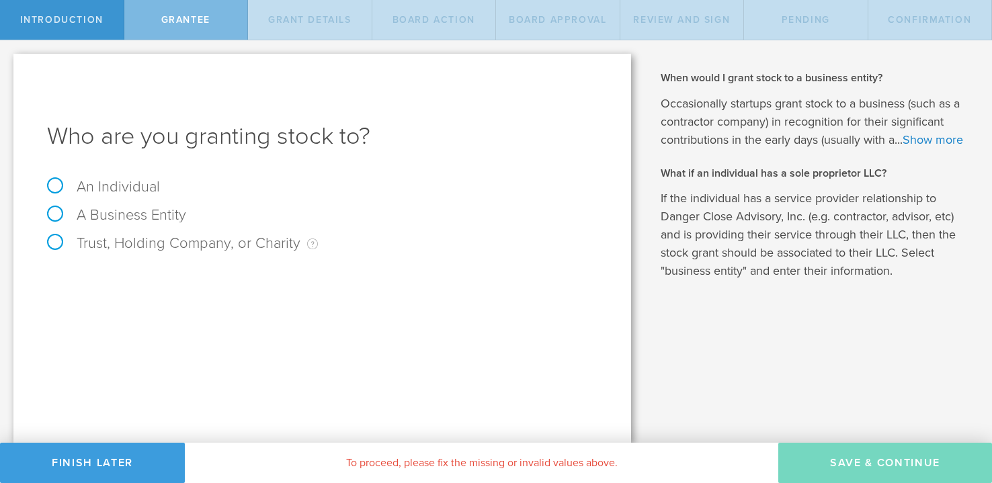
click at [110, 186] on label "An Individual" at bounding box center [103, 186] width 113 height 17
click at [9, 62] on input "An Individual" at bounding box center [4, 51] width 9 height 22
radio input "true"
click at [237, 284] on input "text" at bounding box center [373, 281] width 450 height 20
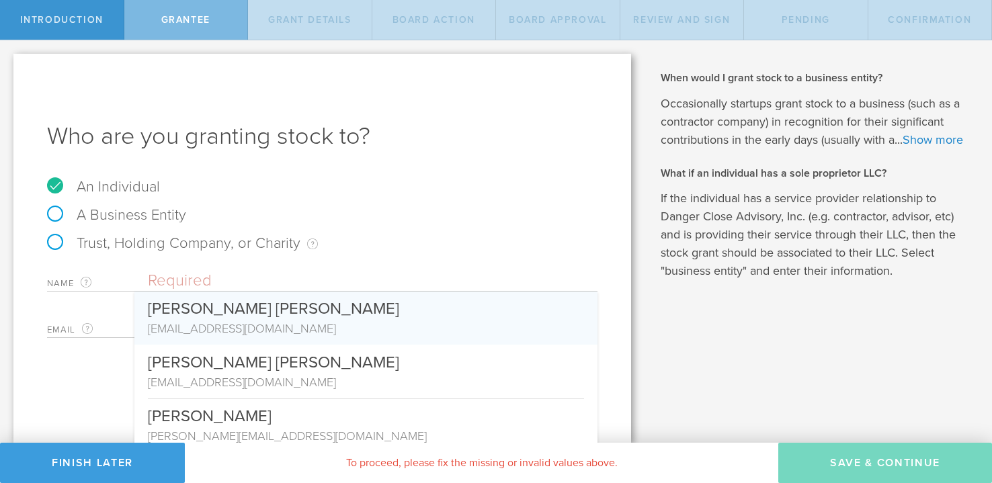
click at [208, 331] on div "[EMAIL_ADDRESS][DOMAIN_NAME]" at bounding box center [366, 328] width 436 height 17
type input "[PERSON_NAME] [PERSON_NAME]"
type input "[EMAIL_ADDRESS][DOMAIN_NAME]"
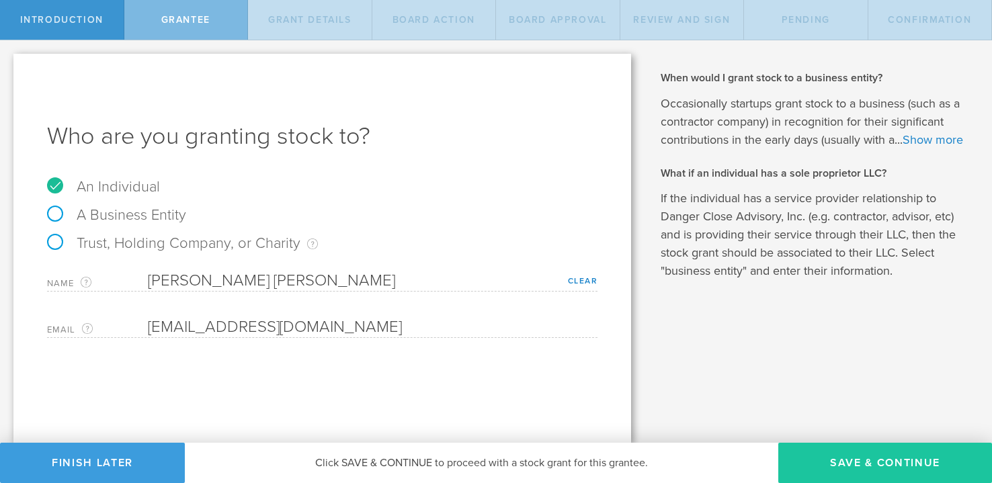
click at [853, 464] on button "Save & Continue" at bounding box center [886, 463] width 214 height 40
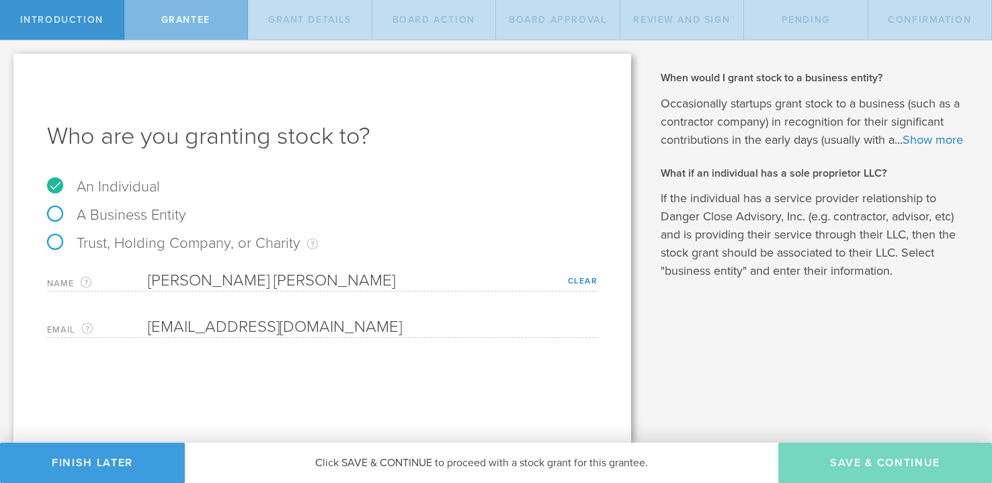
type input "48"
type input "12"
select select "none"
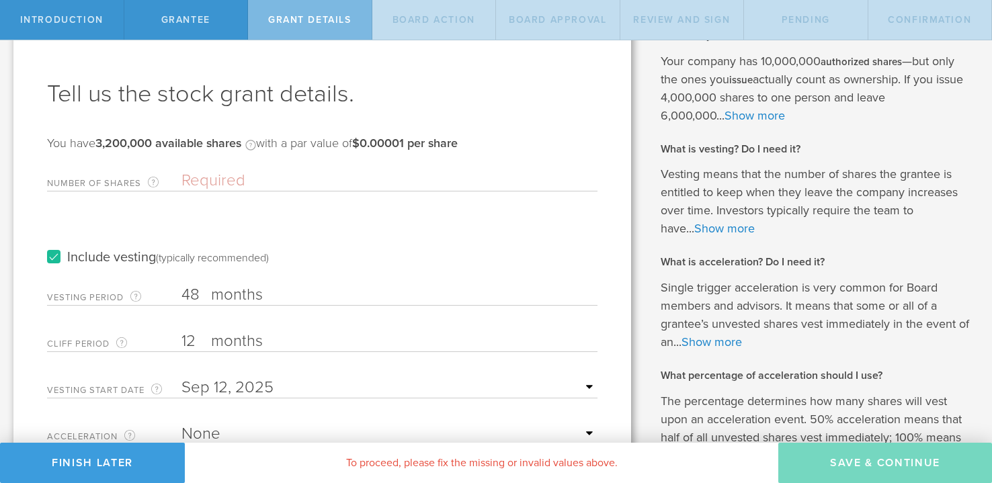
scroll to position [42, 0]
click at [218, 178] on input "Number of Shares The total amount of stock the company is granting to this reci…" at bounding box center [390, 181] width 416 height 20
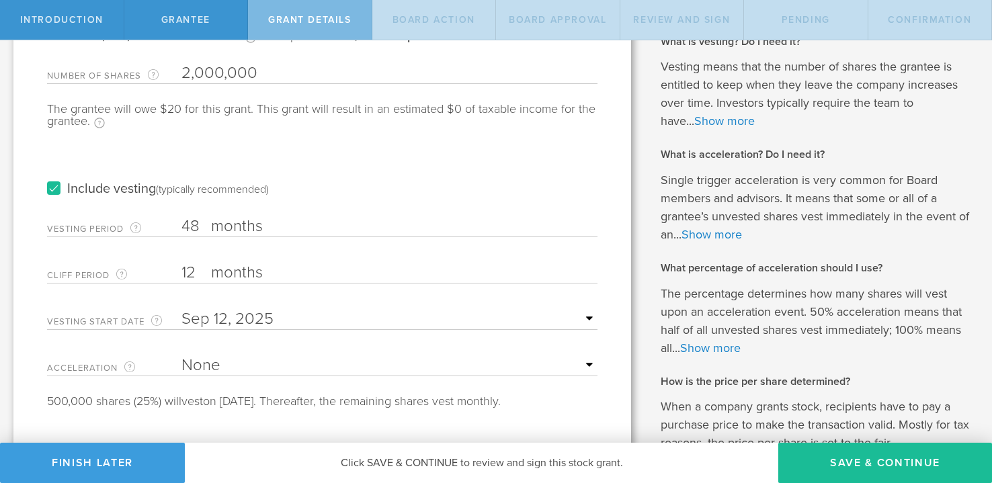
scroll to position [257, 0]
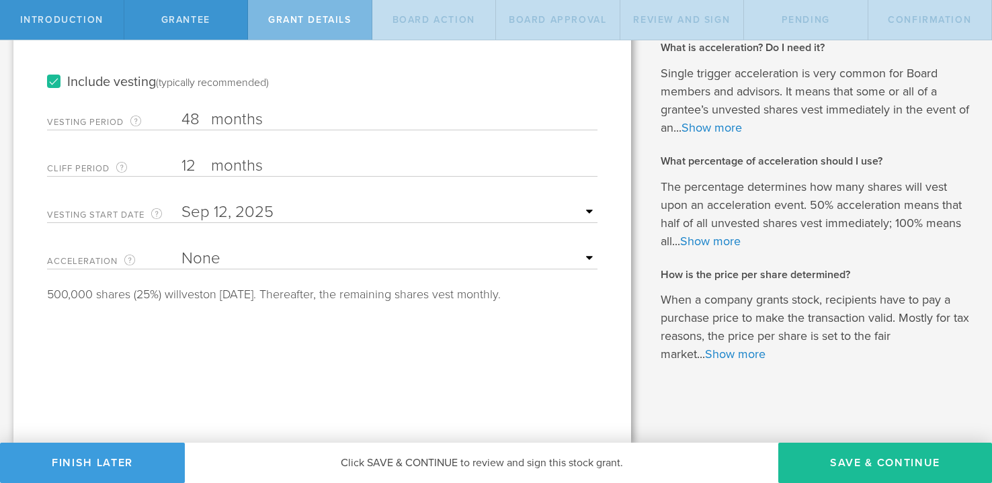
type input "2,000,000"
click at [58, 83] on label "Include vesting (typically recommended)" at bounding box center [158, 82] width 222 height 14
click at [0, 0] on input "Include vesting (typically recommended)" at bounding box center [0, 0] width 0 height 0
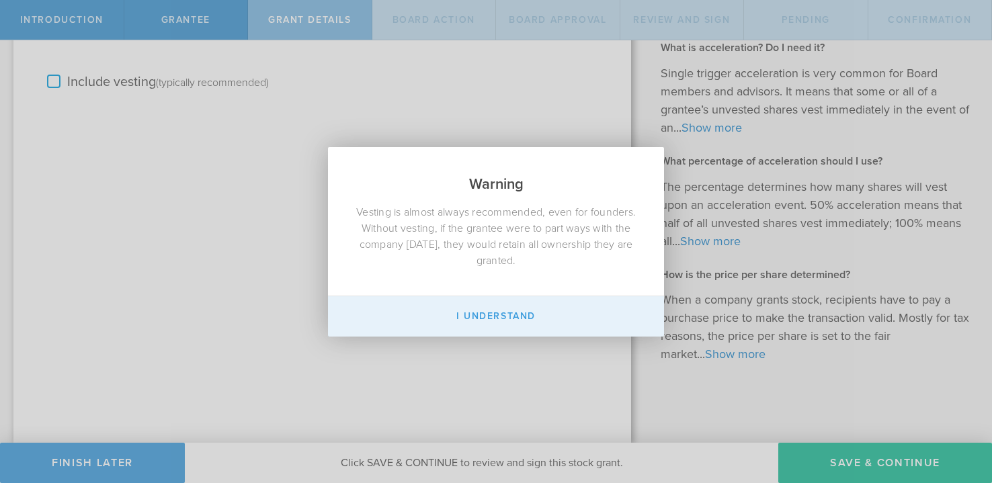
click at [508, 323] on button "I Understand" at bounding box center [496, 317] width 336 height 40
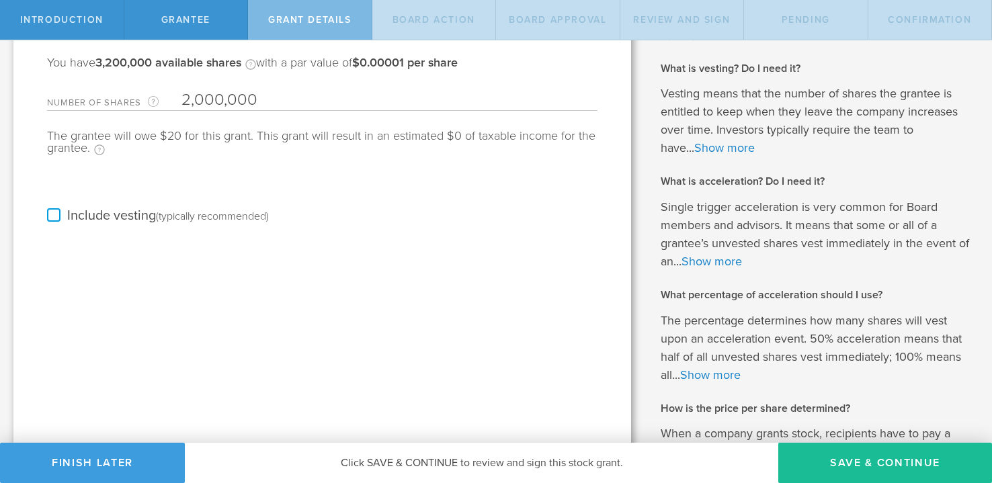
scroll to position [122, 0]
click at [829, 461] on button "Save & Continue" at bounding box center [886, 463] width 214 height 40
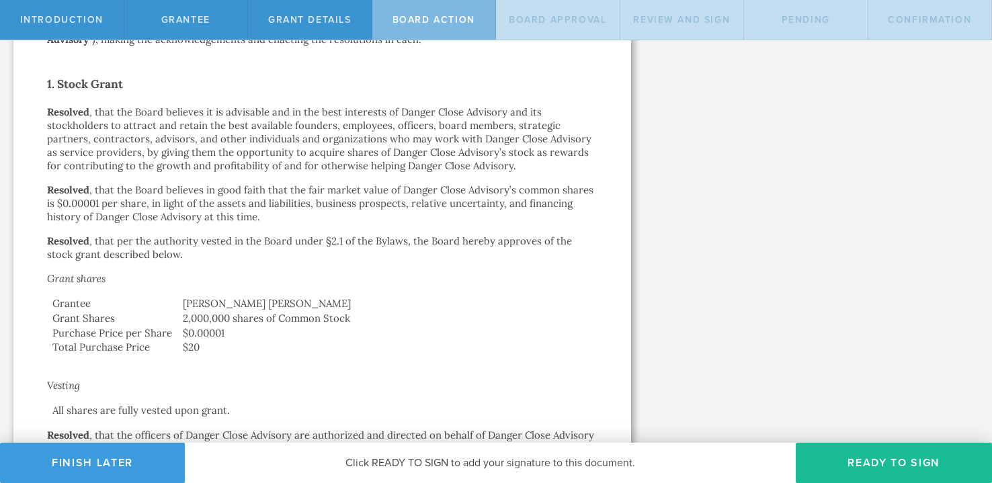
scroll to position [0, 0]
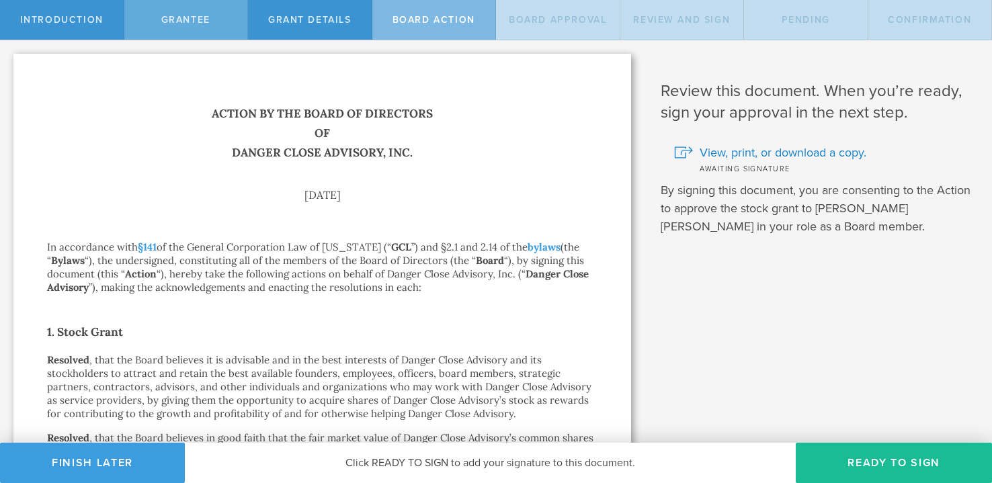
click at [183, 25] on span "Grantee" at bounding box center [185, 19] width 49 height 11
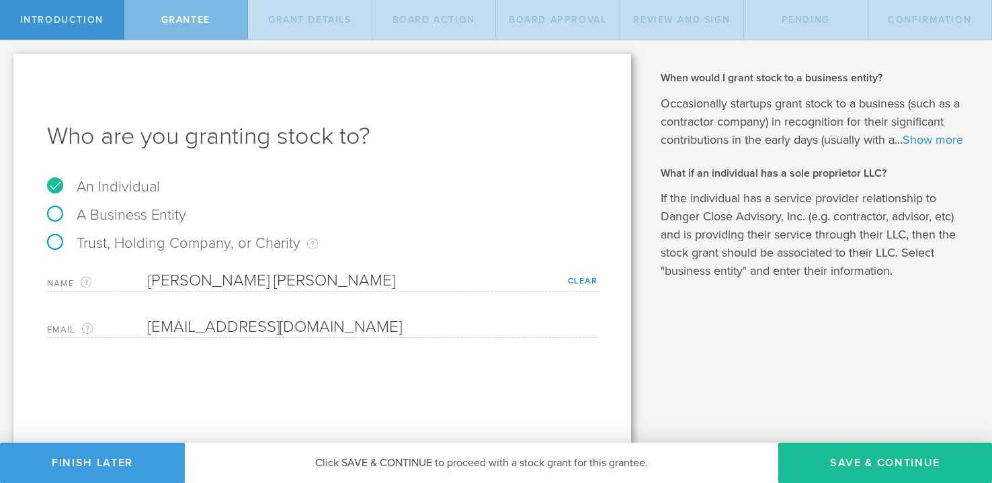
click at [941, 132] on link "Show more" at bounding box center [933, 139] width 61 height 15
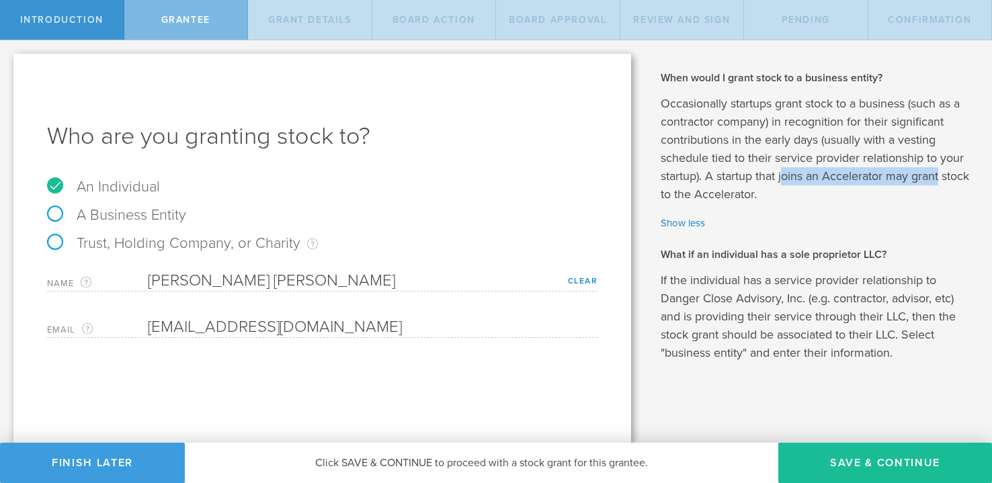
drag, startPoint x: 785, startPoint y: 176, endPoint x: 949, endPoint y: 174, distance: 164.1
click at [950, 174] on p "Occasionally startups grant stock to a business (such as a contractor company) …" at bounding box center [816, 149] width 311 height 109
click at [949, 174] on p "Occasionally startups grant stock to a business (such as a contractor company) …" at bounding box center [816, 149] width 311 height 109
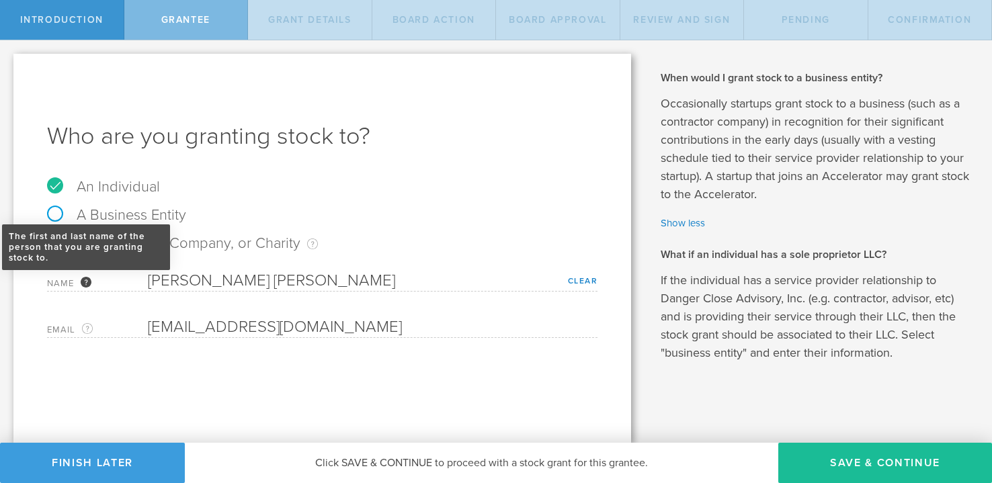
click at [87, 282] on div "The first and last name of the person that you are granting stock to." at bounding box center [86, 282] width 11 height 11
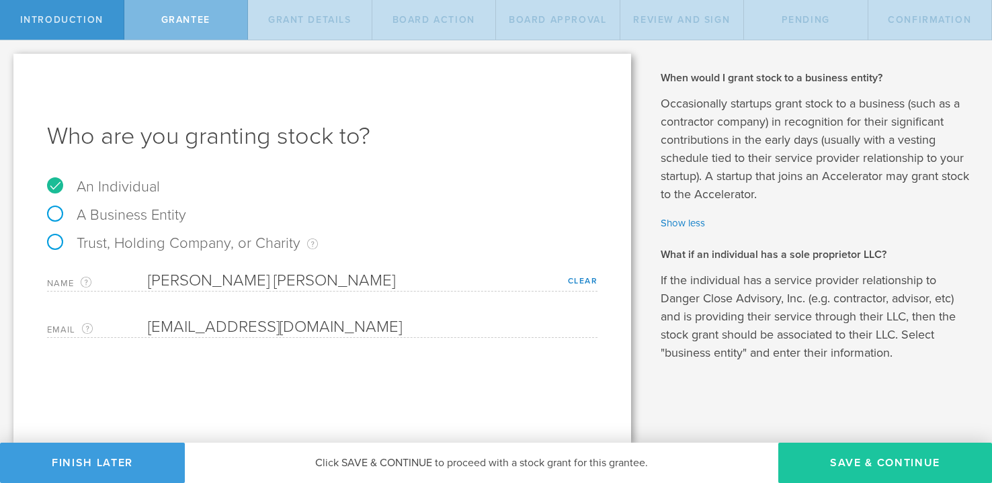
click at [837, 465] on button "Save & Continue" at bounding box center [886, 463] width 214 height 40
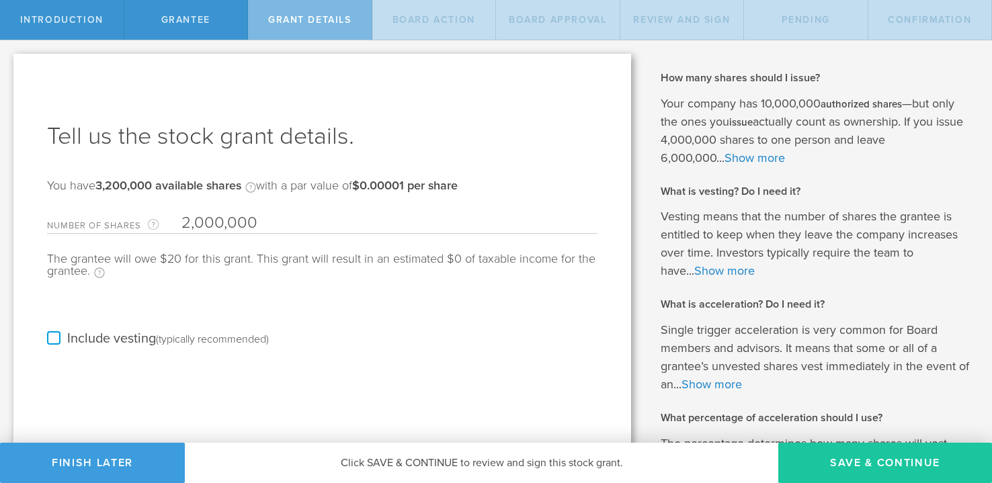
click at [881, 452] on button "Save & Continue" at bounding box center [886, 463] width 214 height 40
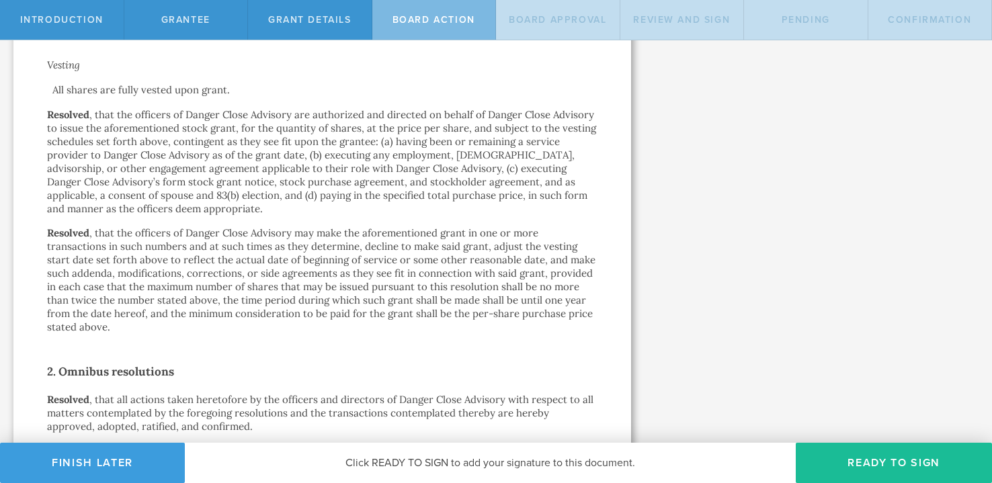
scroll to position [750, 0]
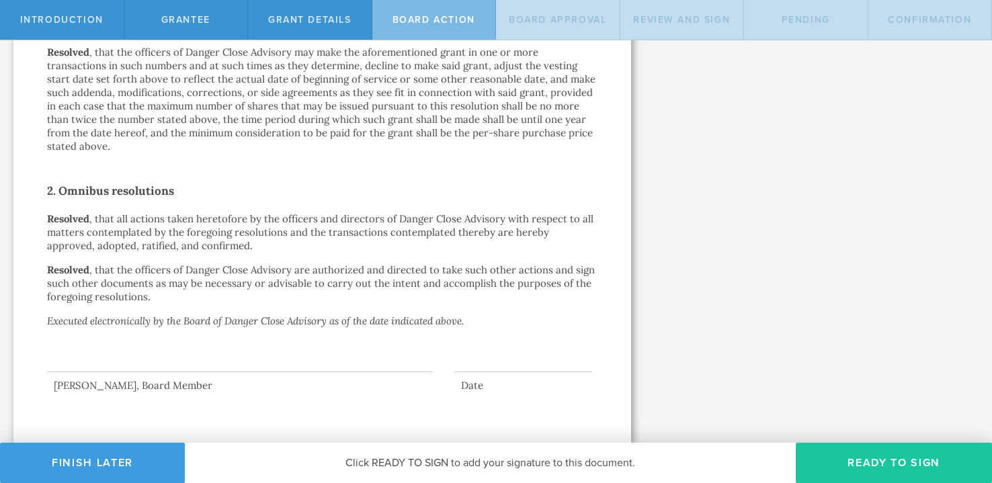
click at [865, 457] on button "Ready to Sign" at bounding box center [894, 463] width 196 height 40
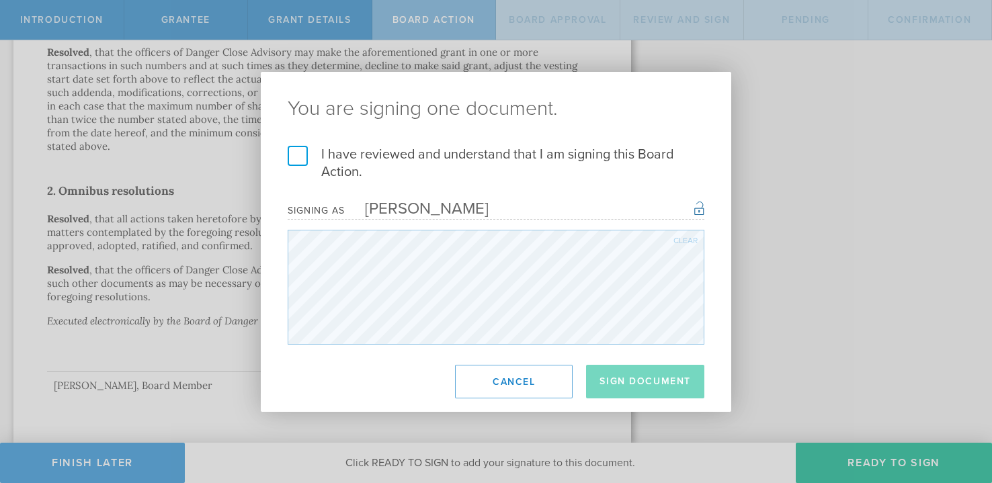
click at [358, 155] on label "I have reviewed and understand that I am signing this Board Action." at bounding box center [496, 163] width 417 height 35
click at [0, 0] on input "I have reviewed and understand that I am signing this Board Action." at bounding box center [0, 0] width 0 height 0
click at [627, 367] on button "Sign Document" at bounding box center [645, 382] width 118 height 34
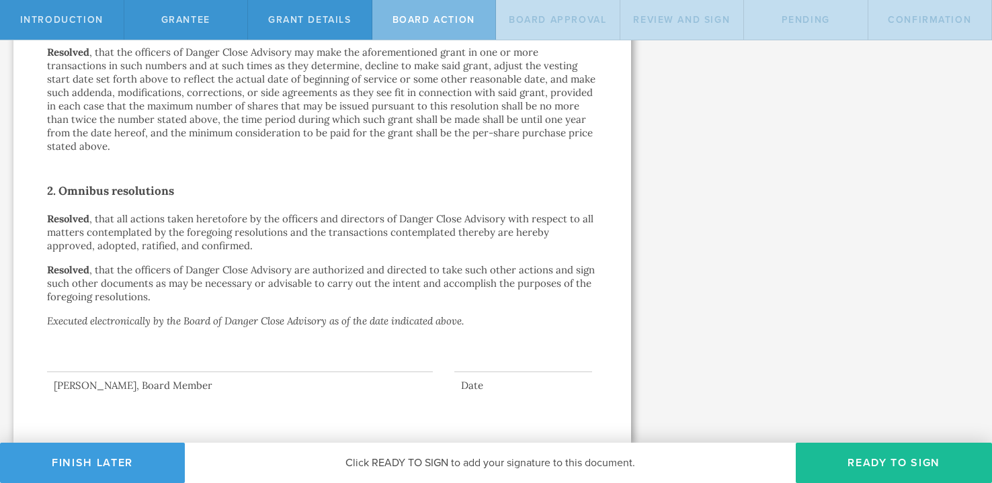
scroll to position [0, 0]
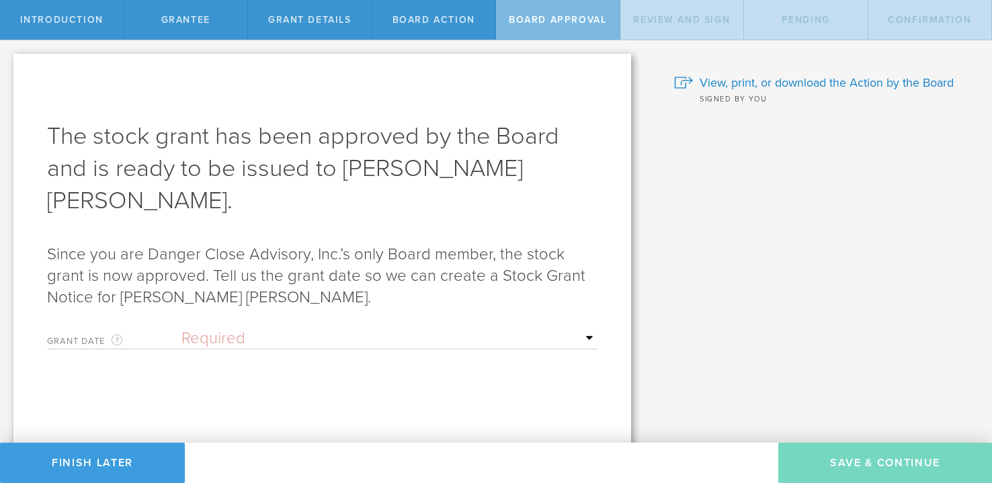
click at [368, 329] on select "Required Upon [PERSON_NAME]'s signature A specific date" at bounding box center [390, 339] width 416 height 20
select select "uponGranteeSignature"
click at [182, 329] on select "Required Upon [PERSON_NAME]'s signature A specific date" at bounding box center [390, 339] width 416 height 20
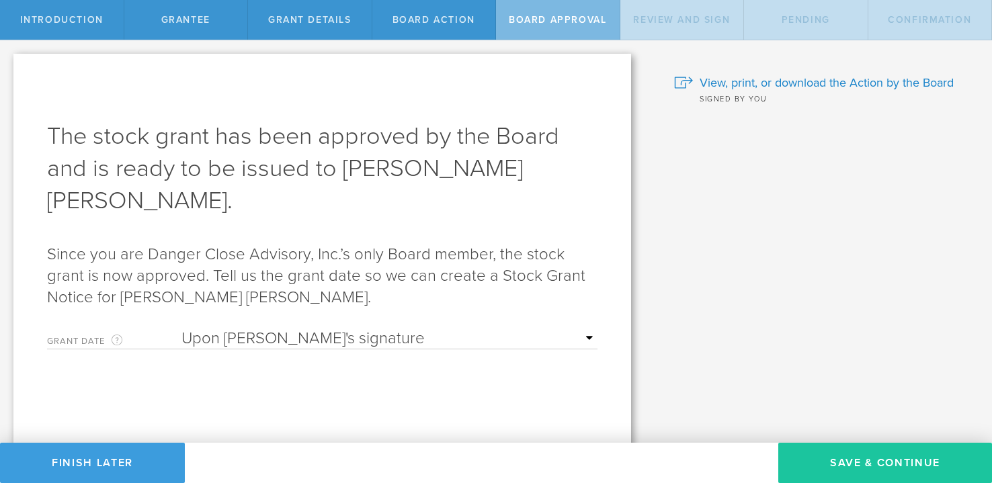
click at [851, 458] on button "Save & Continue" at bounding box center [886, 463] width 214 height 40
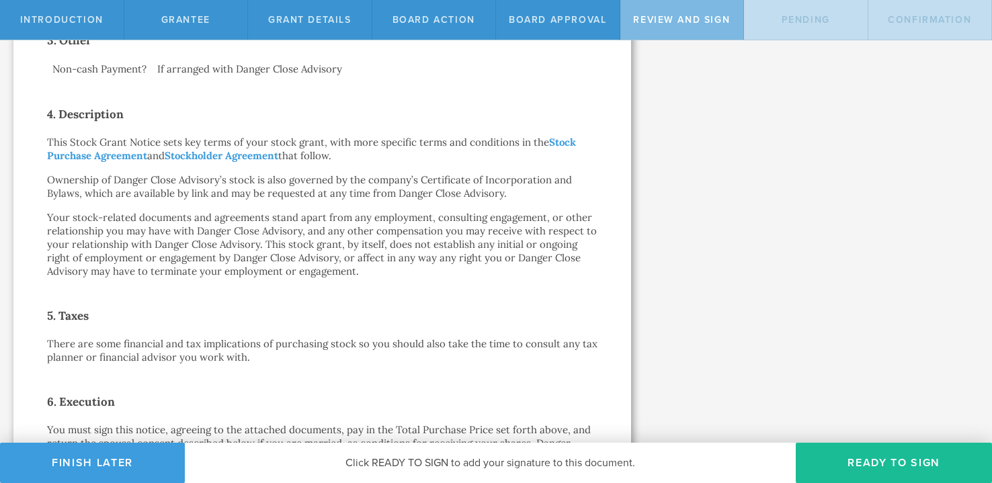
scroll to position [732, 0]
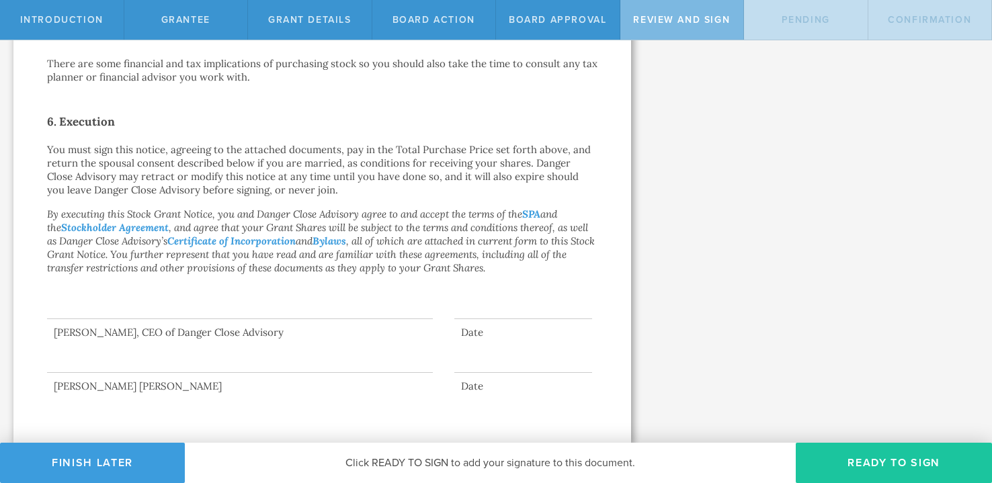
click at [914, 461] on button "Ready to Sign" at bounding box center [894, 463] width 196 height 40
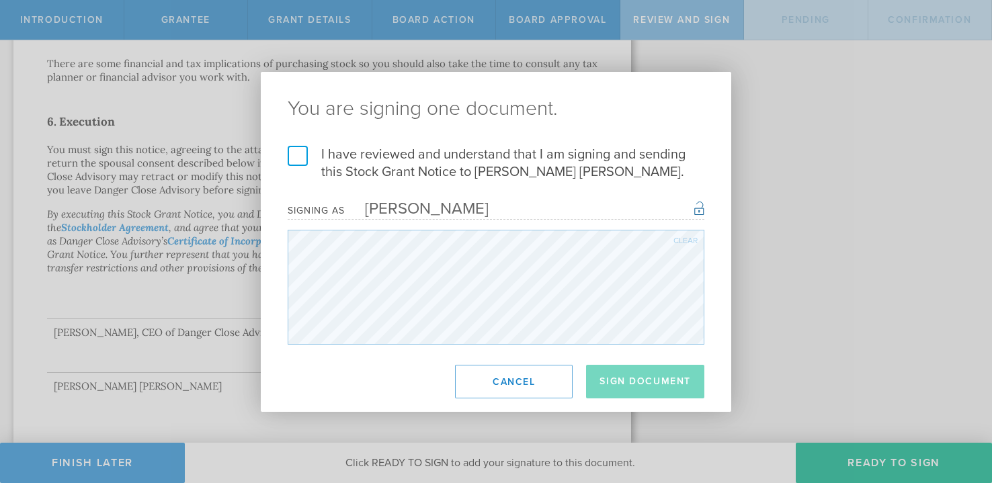
click at [498, 171] on label "I have reviewed and understand that I am signing and sending this Stock Grant N…" at bounding box center [496, 163] width 417 height 35
click at [0, 0] on input "I have reviewed and understand that I am signing and sending this Stock Grant N…" at bounding box center [0, 0] width 0 height 0
click at [633, 378] on button "Sign Document" at bounding box center [645, 382] width 118 height 34
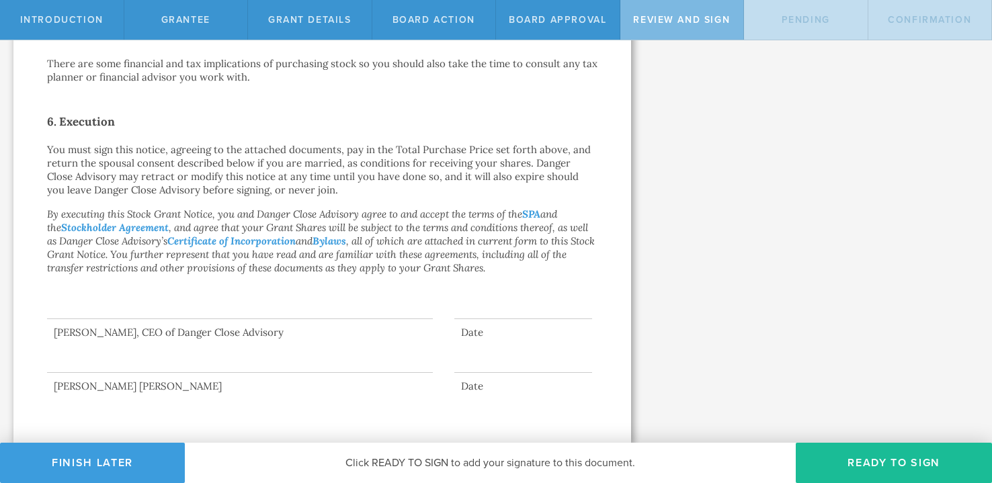
scroll to position [0, 0]
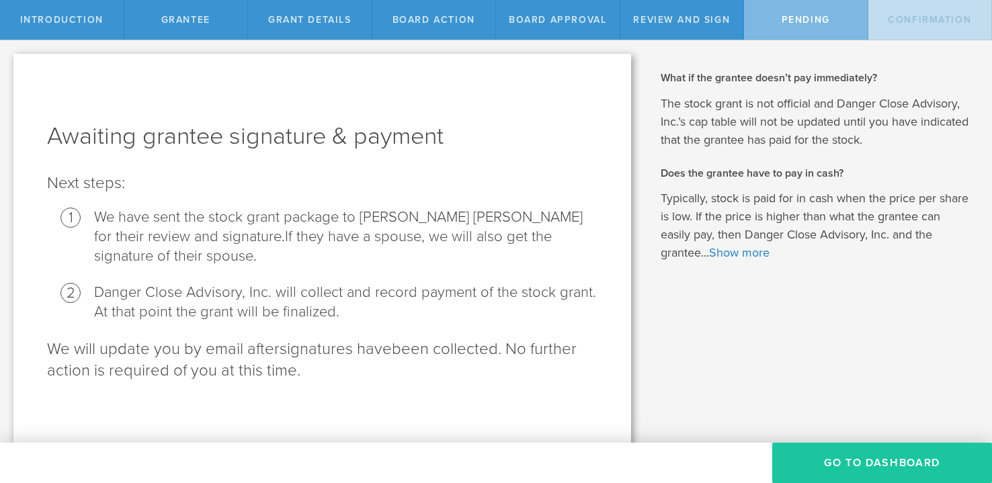
click at [832, 472] on button "Go To Dashboard" at bounding box center [883, 463] width 220 height 40
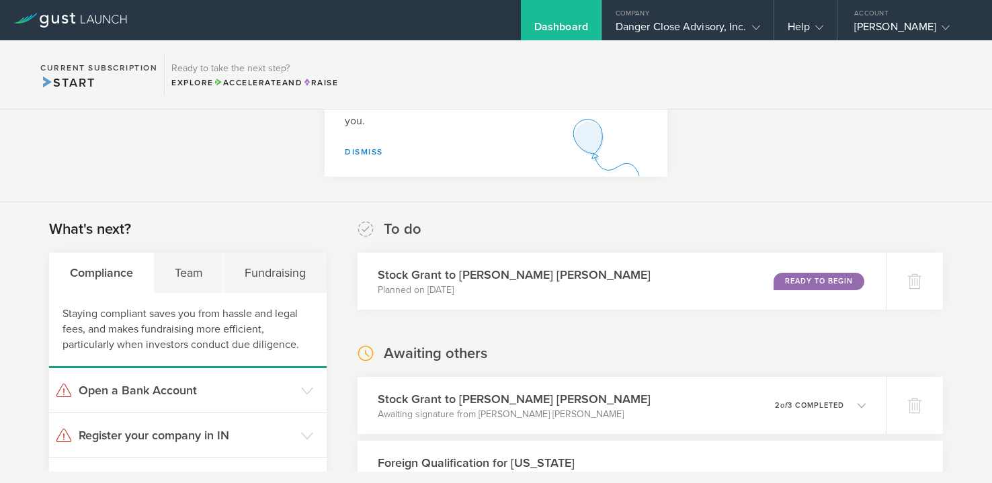
scroll to position [120, 0]
